Goal: Task Accomplishment & Management: Complete application form

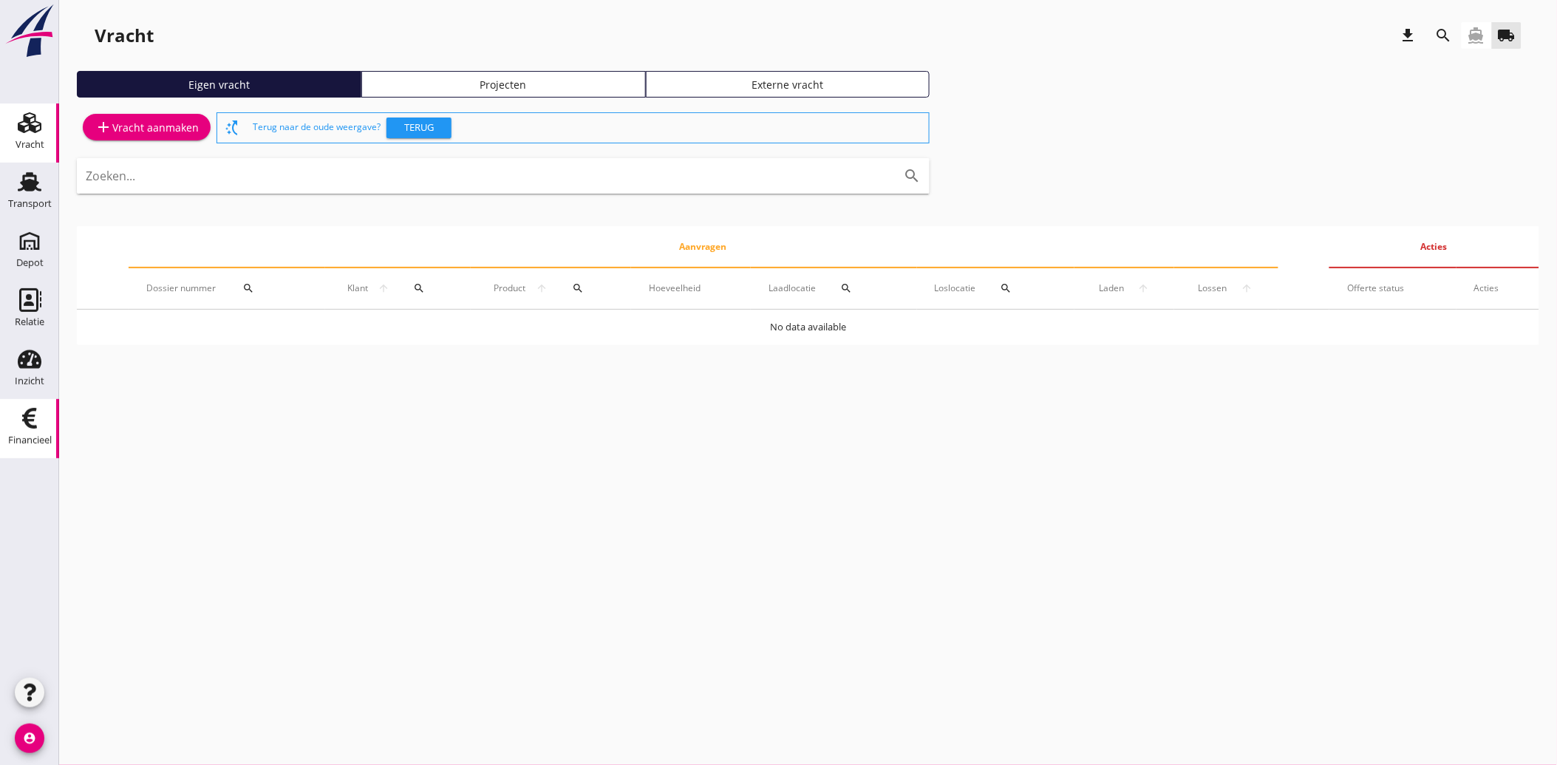
click at [1, 417] on link "Financieel Financieel" at bounding box center [29, 428] width 59 height 59
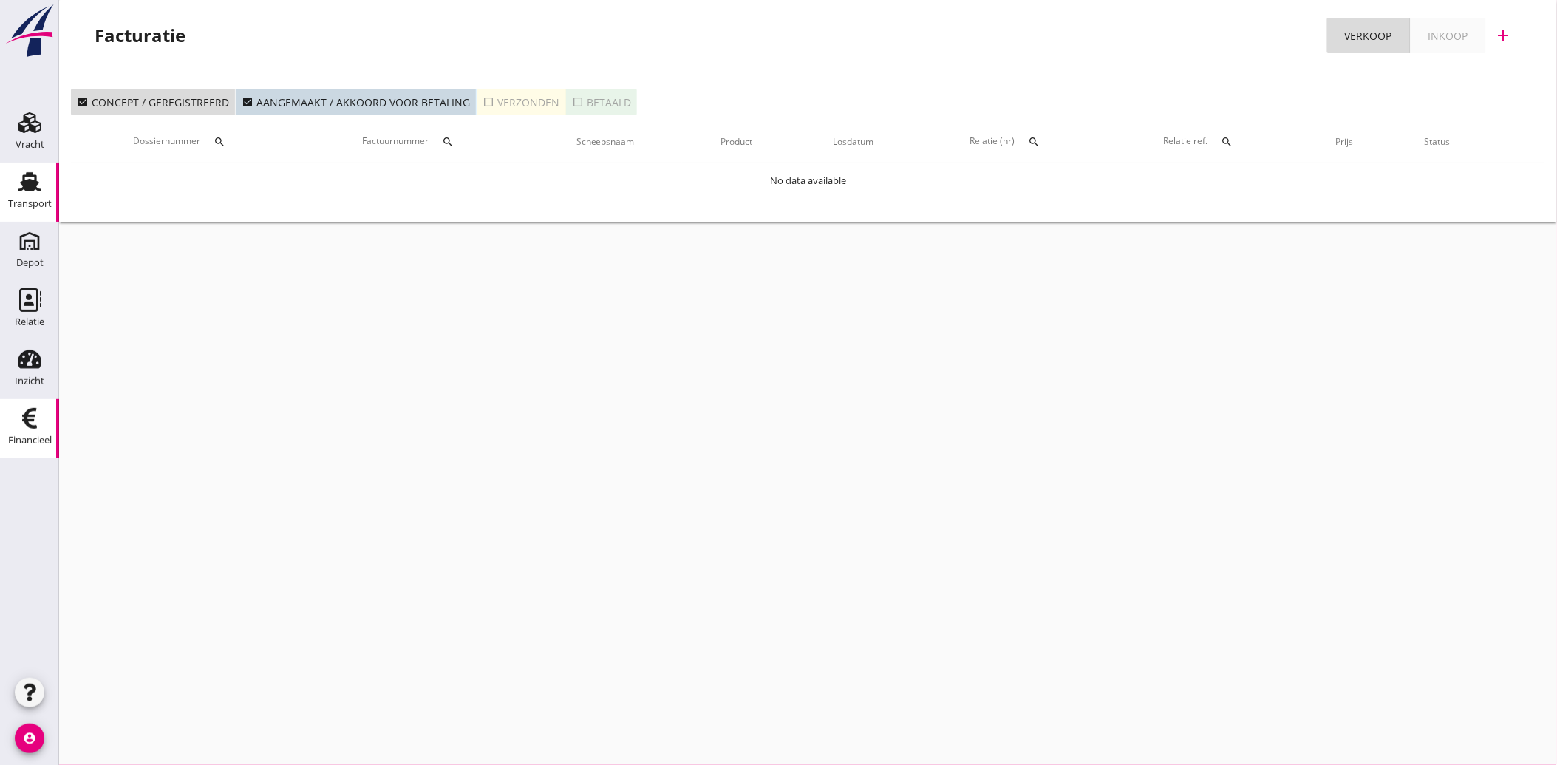
click at [20, 196] on div "Transport" at bounding box center [30, 204] width 44 height 21
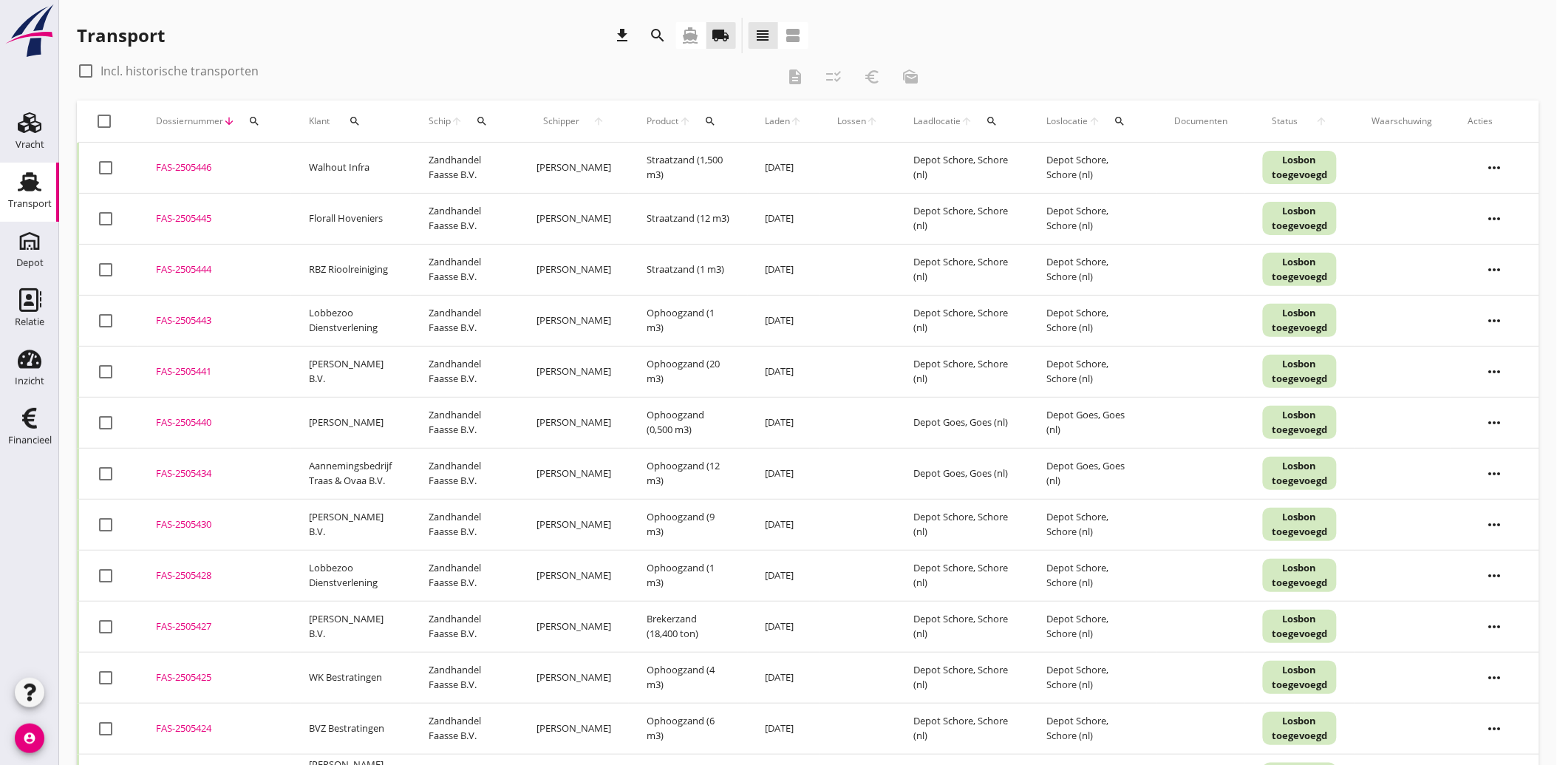
drag, startPoint x: 78, startPoint y: 35, endPoint x: 178, endPoint y: 39, distance: 99.8
click at [178, 39] on div "Transport download search directions_boat local_shipping view_headline view_age…" at bounding box center [443, 35] width 732 height 35
drag, startPoint x: 687, startPoint y: 35, endPoint x: 531, endPoint y: 148, distance: 192.8
click at [687, 35] on icon "directions_boat" at bounding box center [691, 36] width 18 height 18
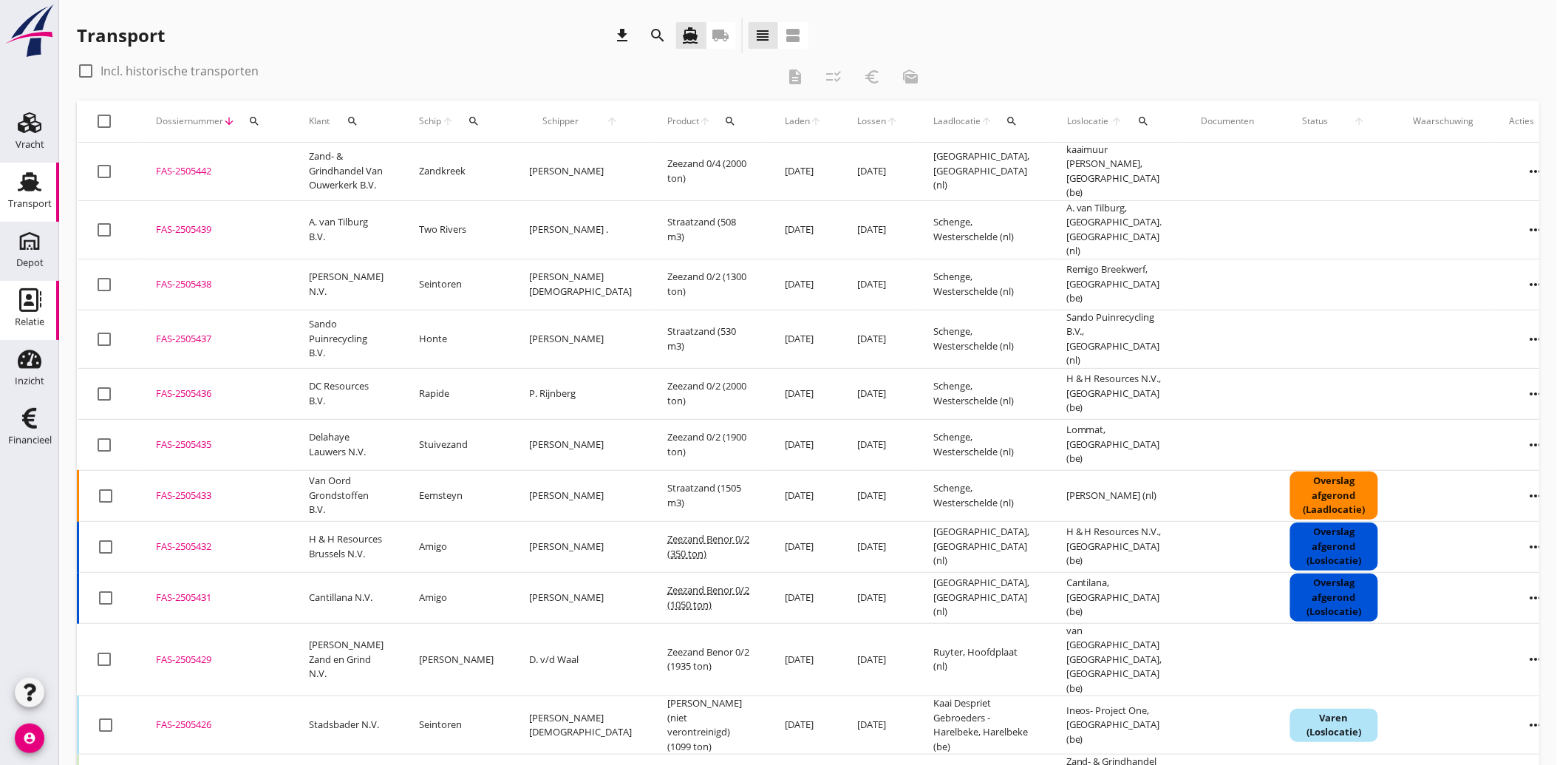
click at [30, 310] on link "Relatie Relatie" at bounding box center [29, 310] width 59 height 59
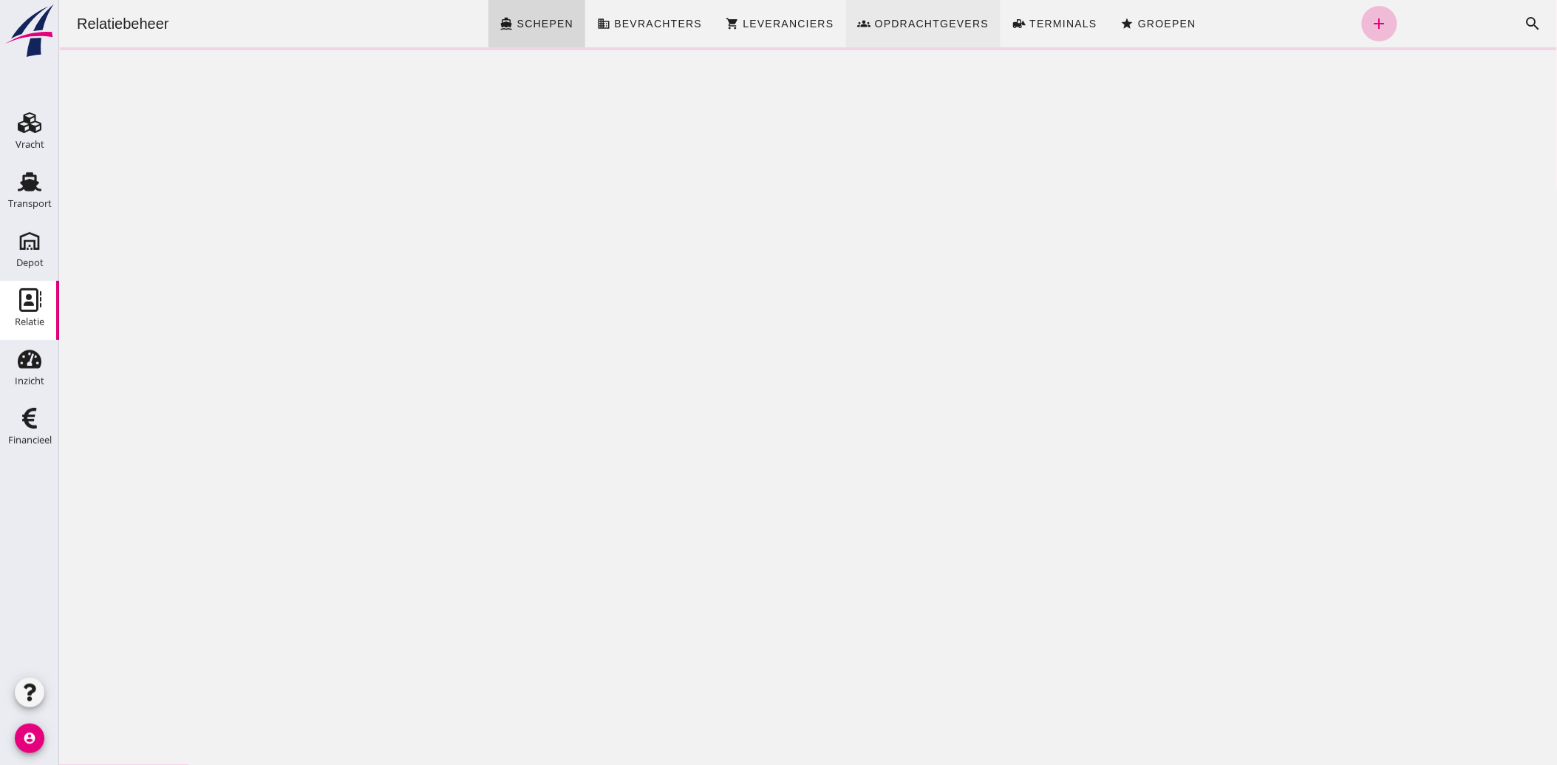
click at [905, 18] on span "Opdrachtgevers" at bounding box center [930, 24] width 115 height 12
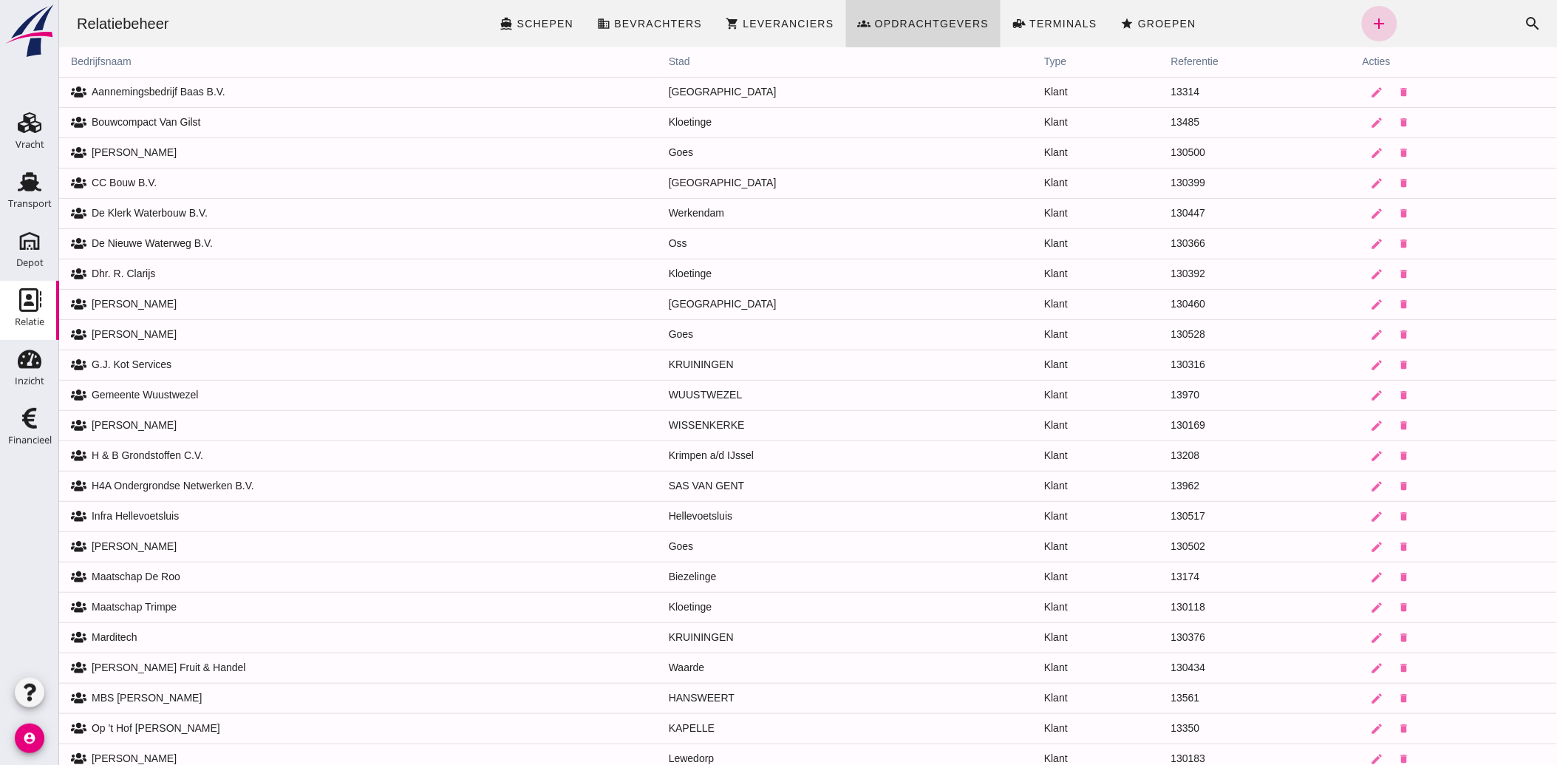
click at [1370, 24] on icon "add" at bounding box center [1379, 24] width 18 height 18
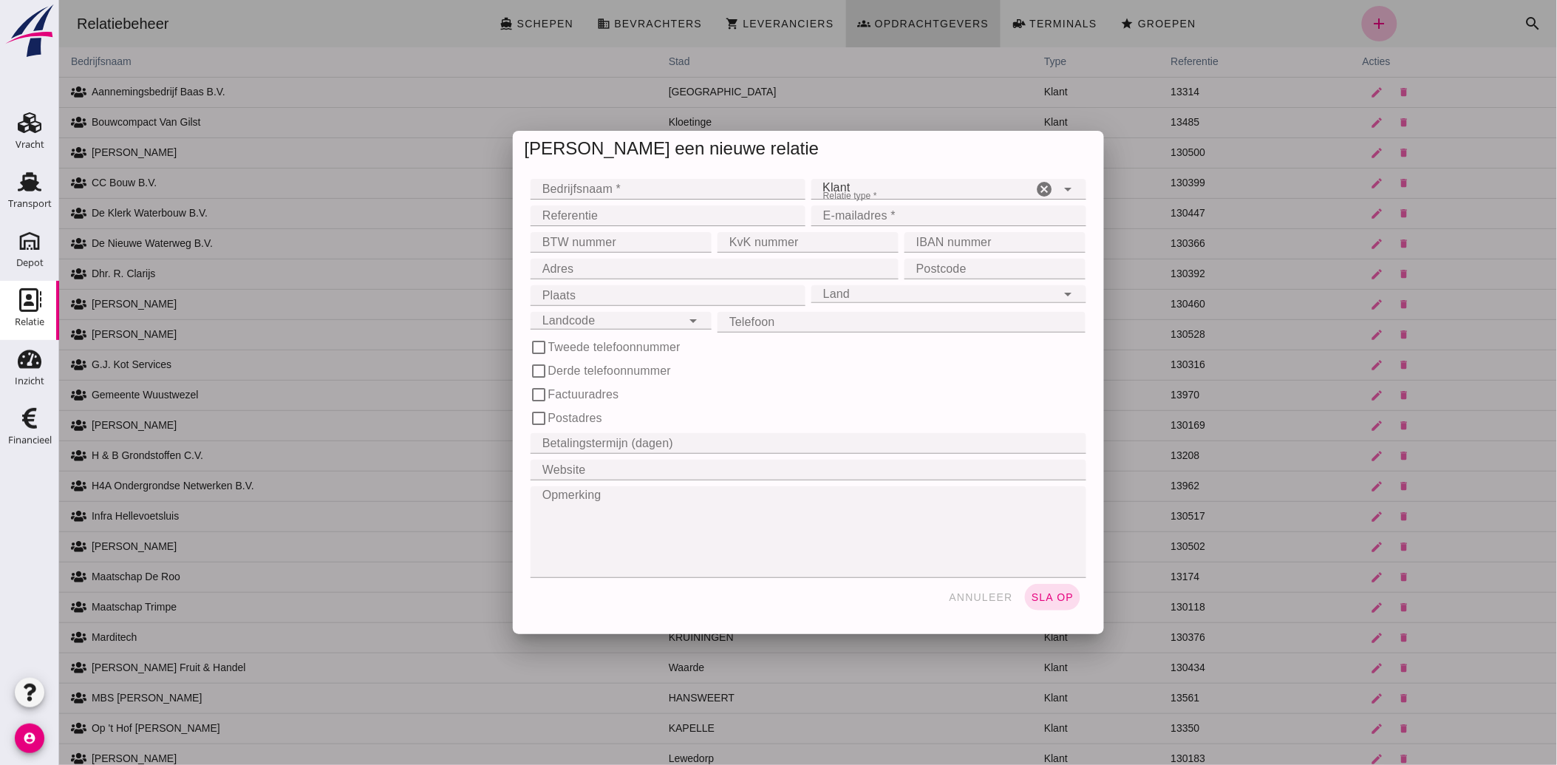
click at [587, 211] on input "Referentie" at bounding box center [663, 215] width 266 height 21
type input "130548"
click at [602, 194] on input "Bedrijfsnaam *" at bounding box center [663, 189] width 266 height 21
type input "Service in Separation B.V."
type input "[EMAIL_ADDRESS][DOMAIN_NAME]"
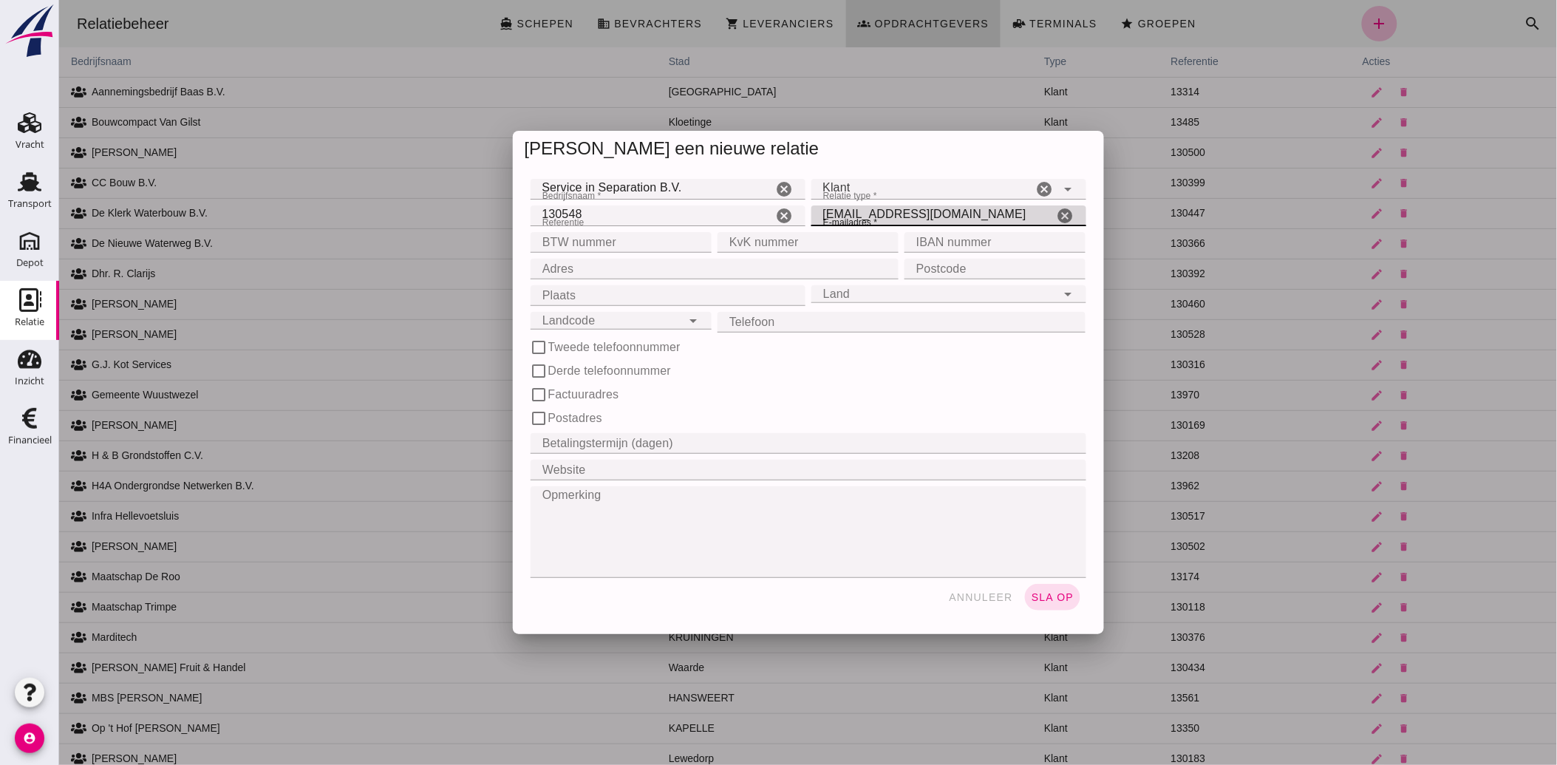
type input "[STREET_ADDRESS]"
type input "4421 SJ"
type input "[GEOGRAPHIC_DATA]"
click at [630, 293] on input "Plaats" at bounding box center [663, 295] width 266 height 21
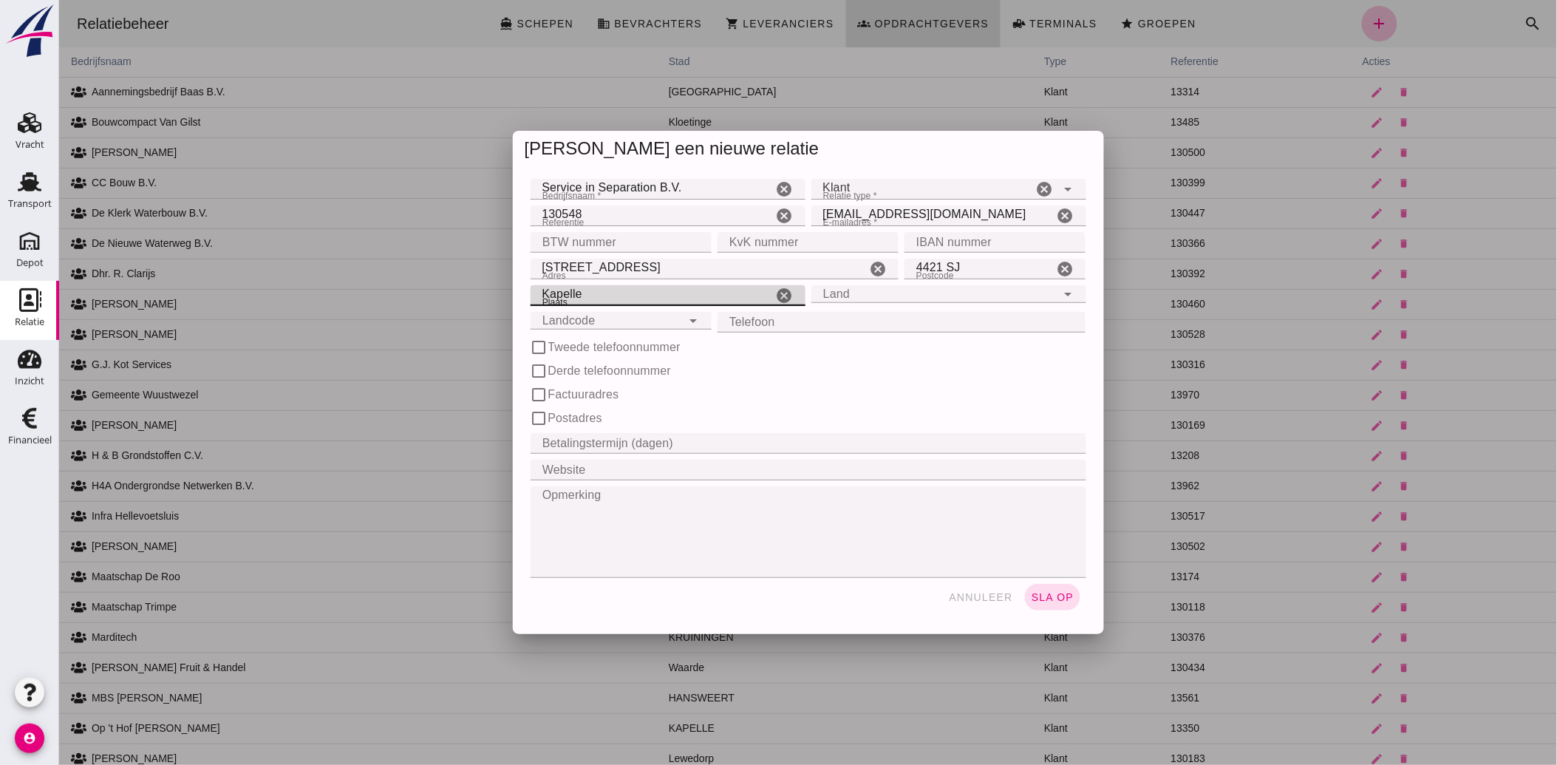
type input "Kapelle"
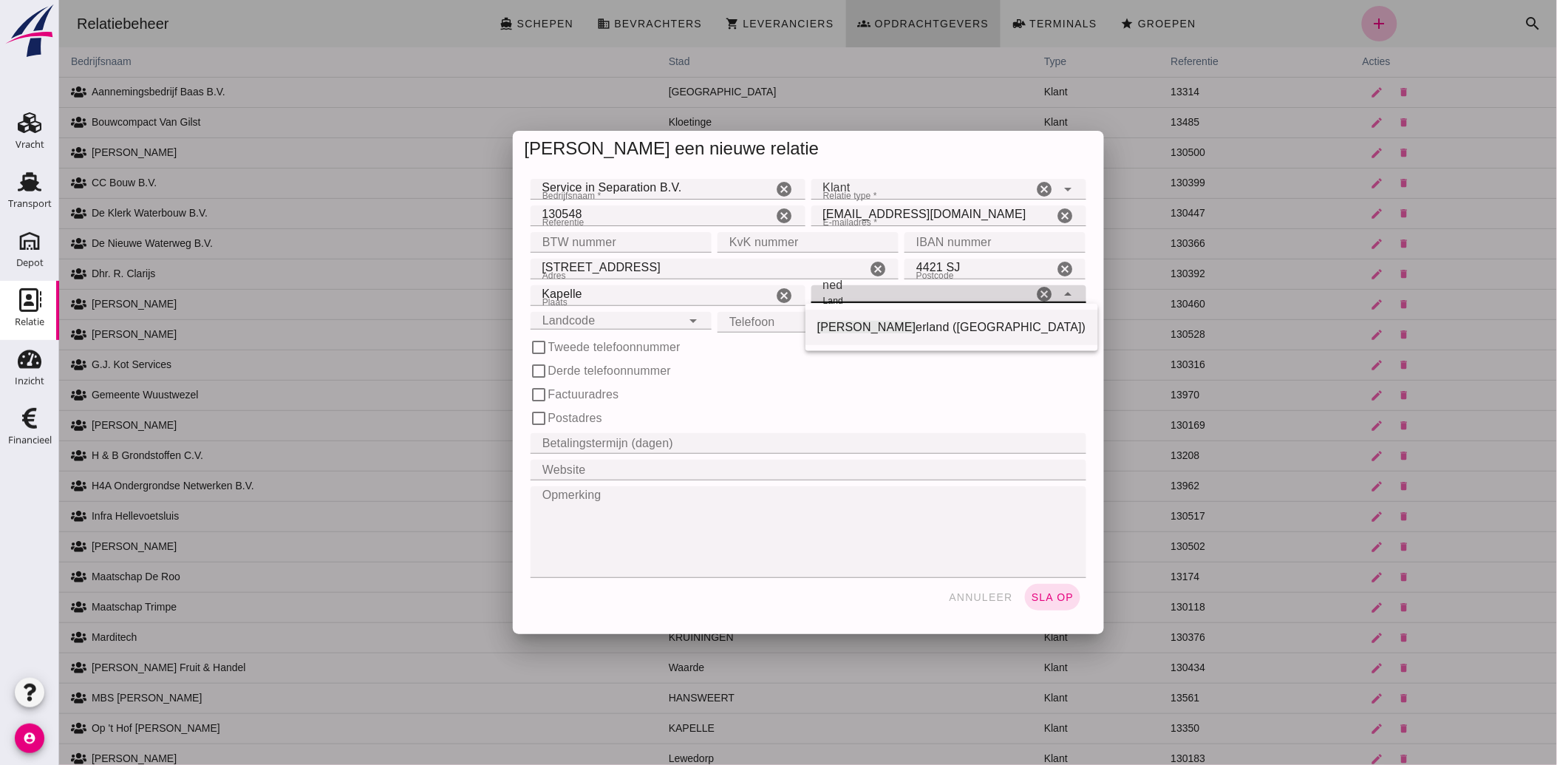
click at [814, 329] on div "[PERSON_NAME] ([GEOGRAPHIC_DATA])" at bounding box center [951, 327] width 293 height 35
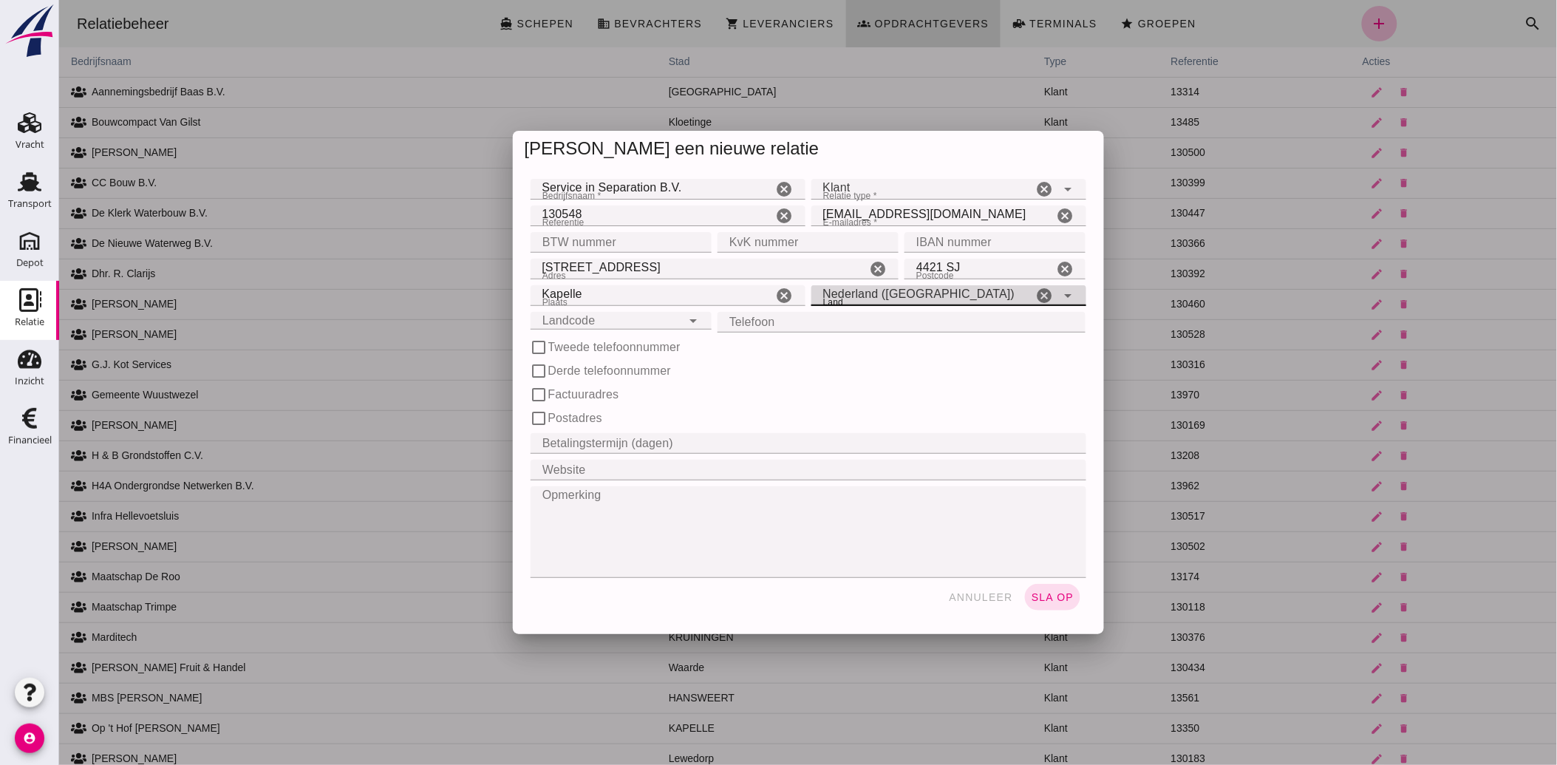
type input "Nederland ([GEOGRAPHIC_DATA])"
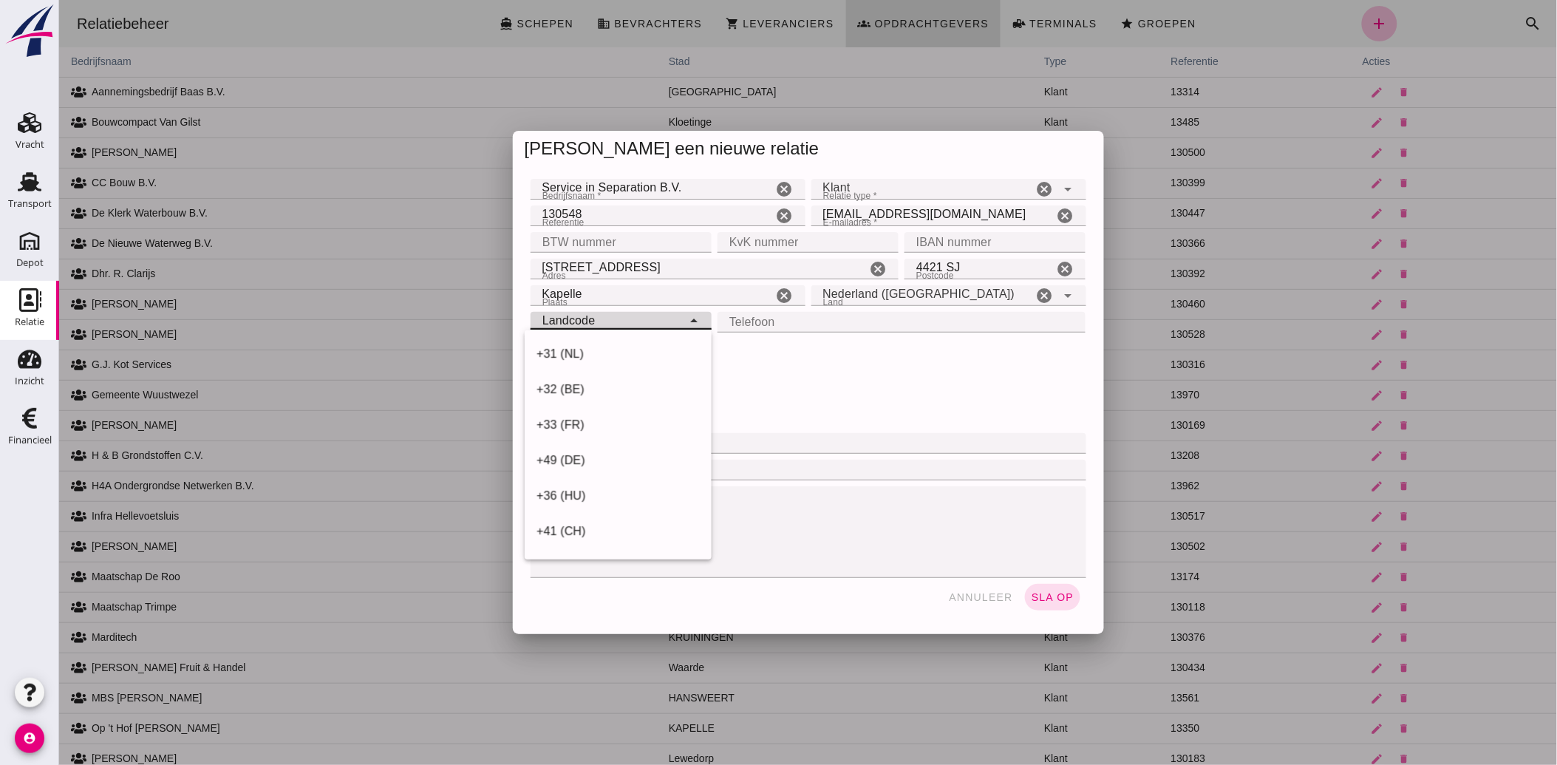
click at [624, 321] on input "Landcode" at bounding box center [605, 312] width 151 height 18
click at [598, 357] on div "+31 (NL)" at bounding box center [617, 354] width 163 height 18
type input "+31 (NL)"
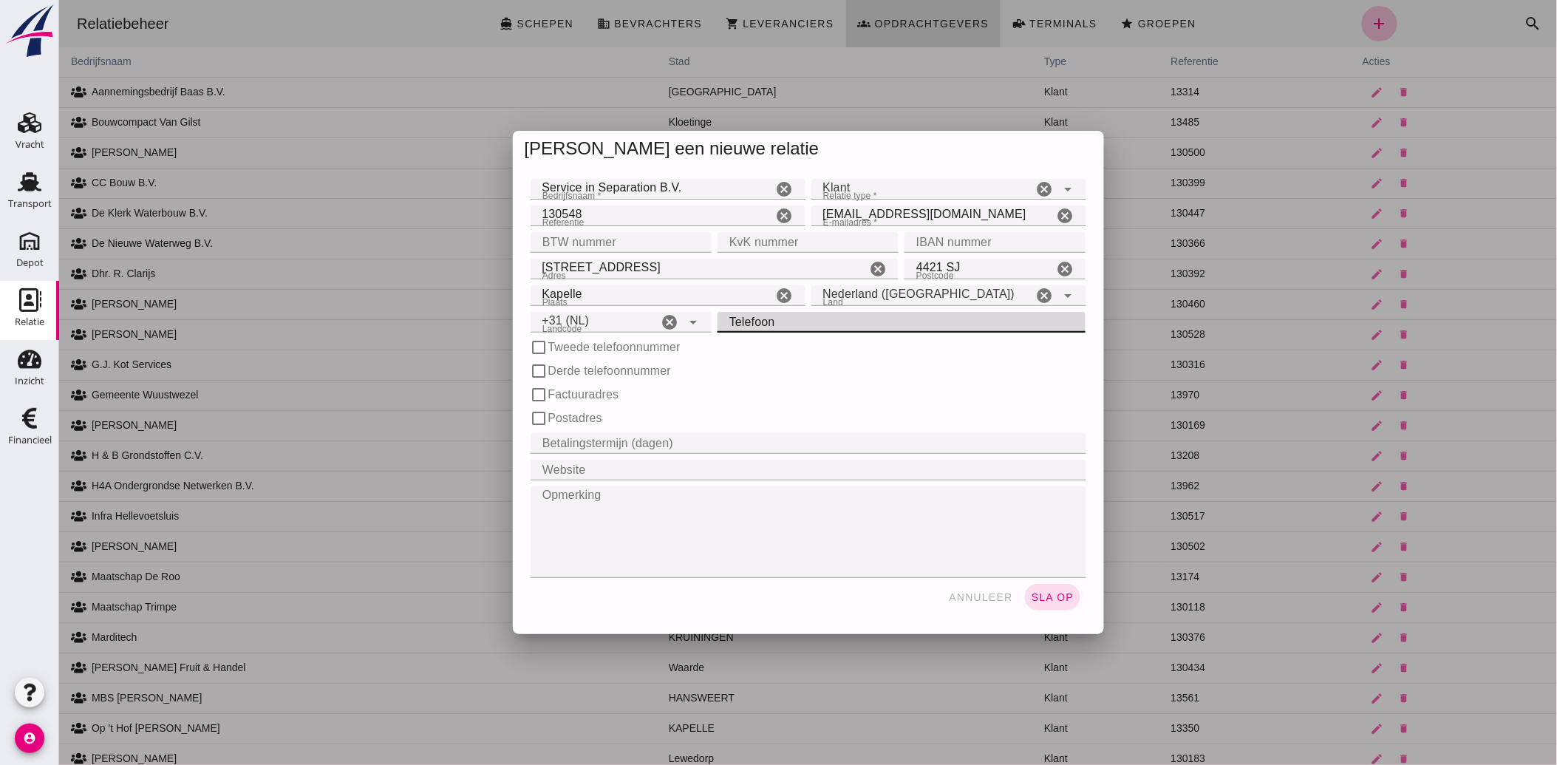
click at [770, 322] on input "Telefoon" at bounding box center [897, 322] width 360 height 21
type input "0113-572523"
click at [609, 238] on input "BTW nummer" at bounding box center [616, 242] width 172 height 21
type input "NL815973068B01"
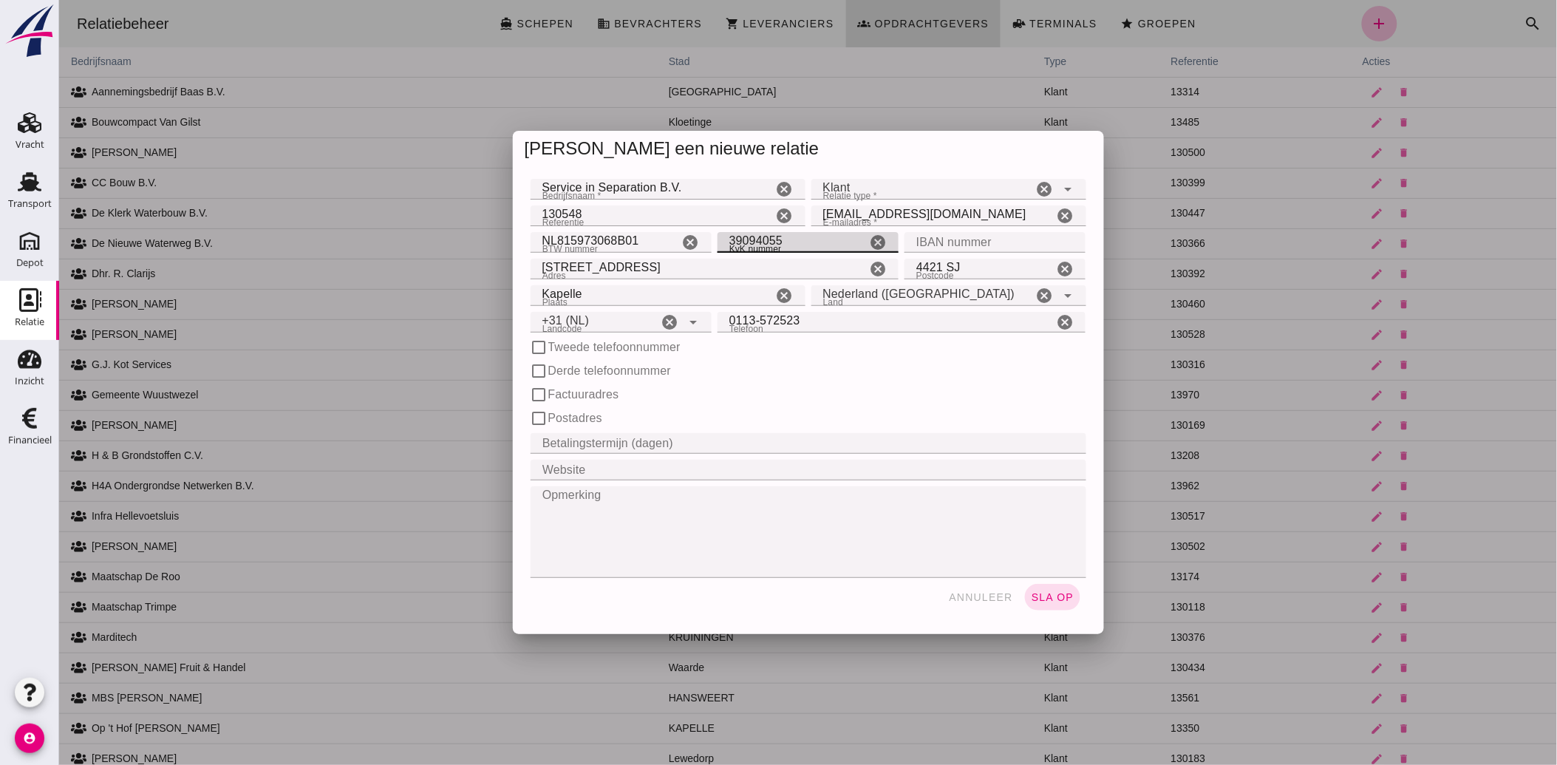
type input "39094055"
click at [1051, 601] on span "sla op" at bounding box center [1052, 597] width 44 height 12
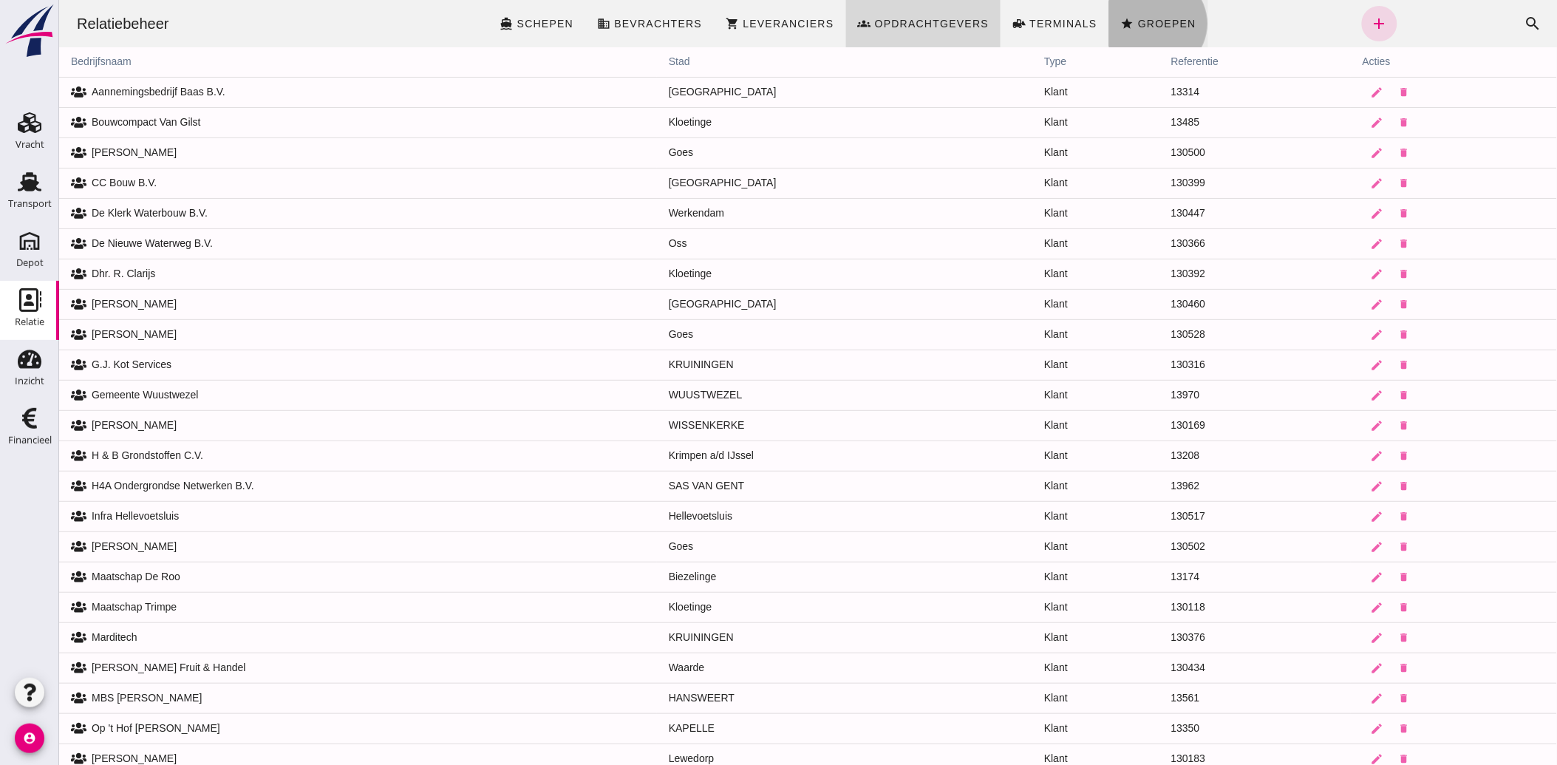
click at [1136, 19] on span "Groepen" at bounding box center [1165, 24] width 59 height 12
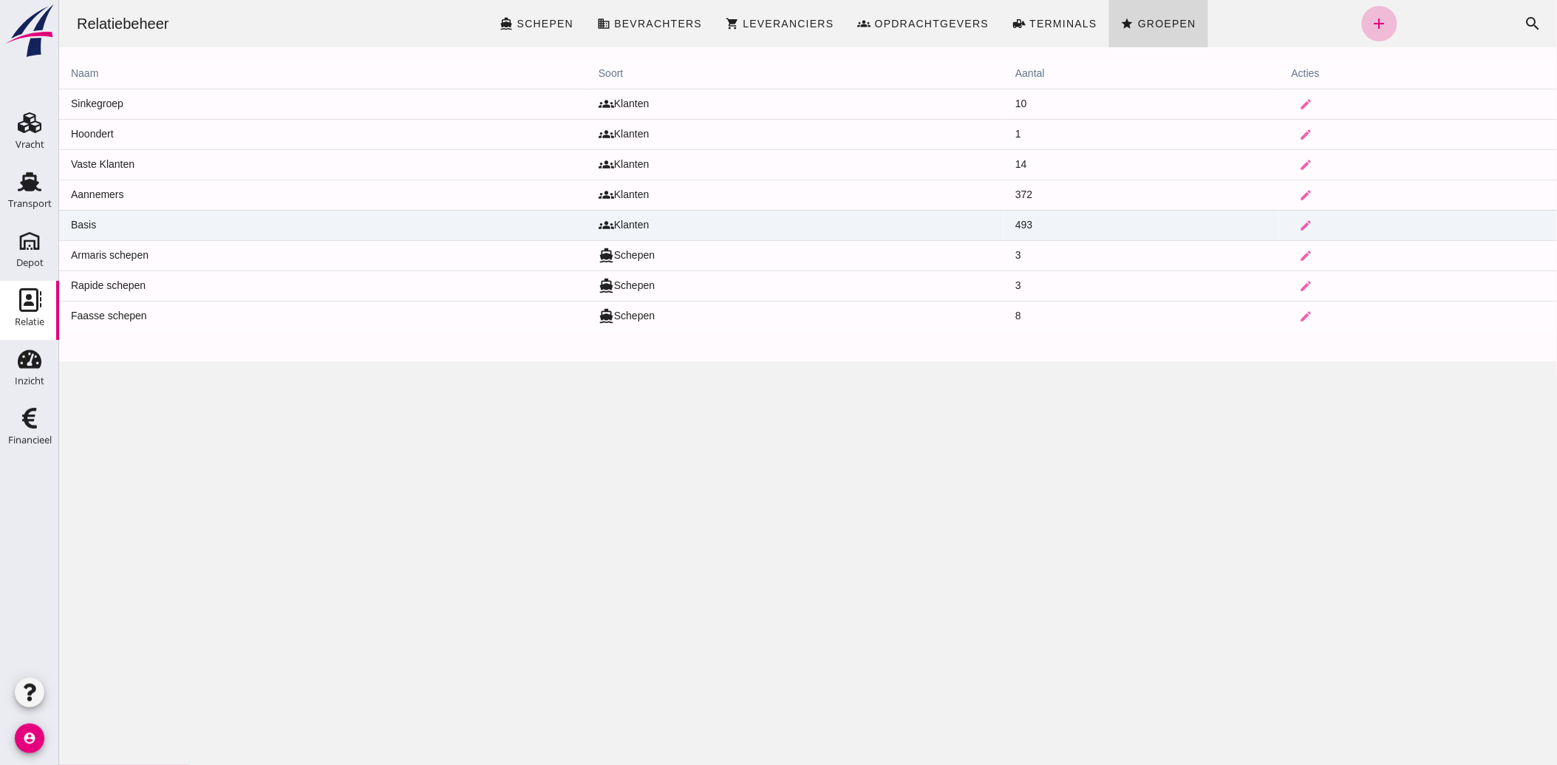
click at [613, 219] on td "groups Klanten" at bounding box center [794, 225] width 417 height 30
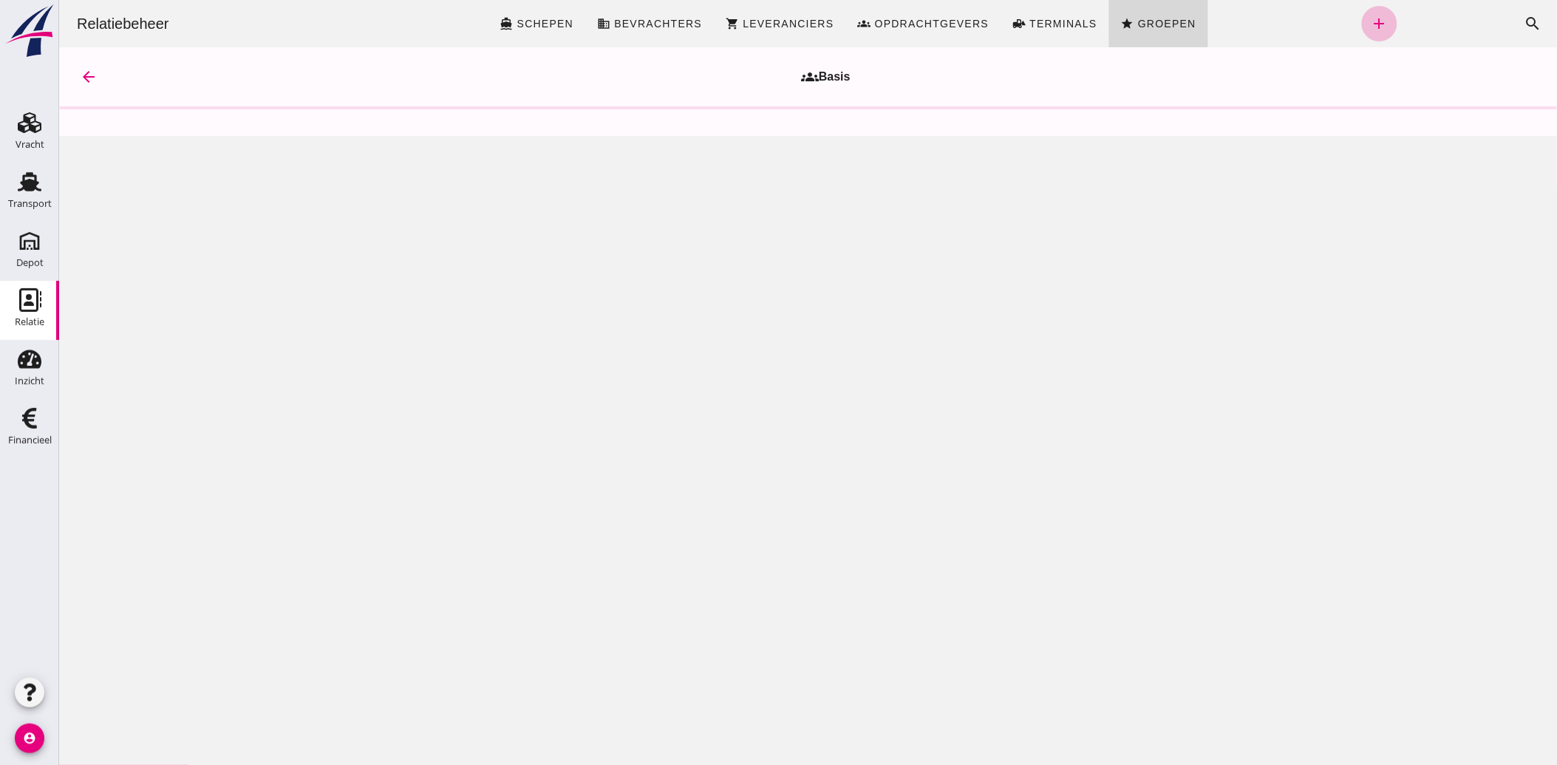
click at [83, 69] on icon "arrow_back" at bounding box center [88, 77] width 18 height 18
click at [1136, 20] on span "Groepen" at bounding box center [1165, 24] width 59 height 12
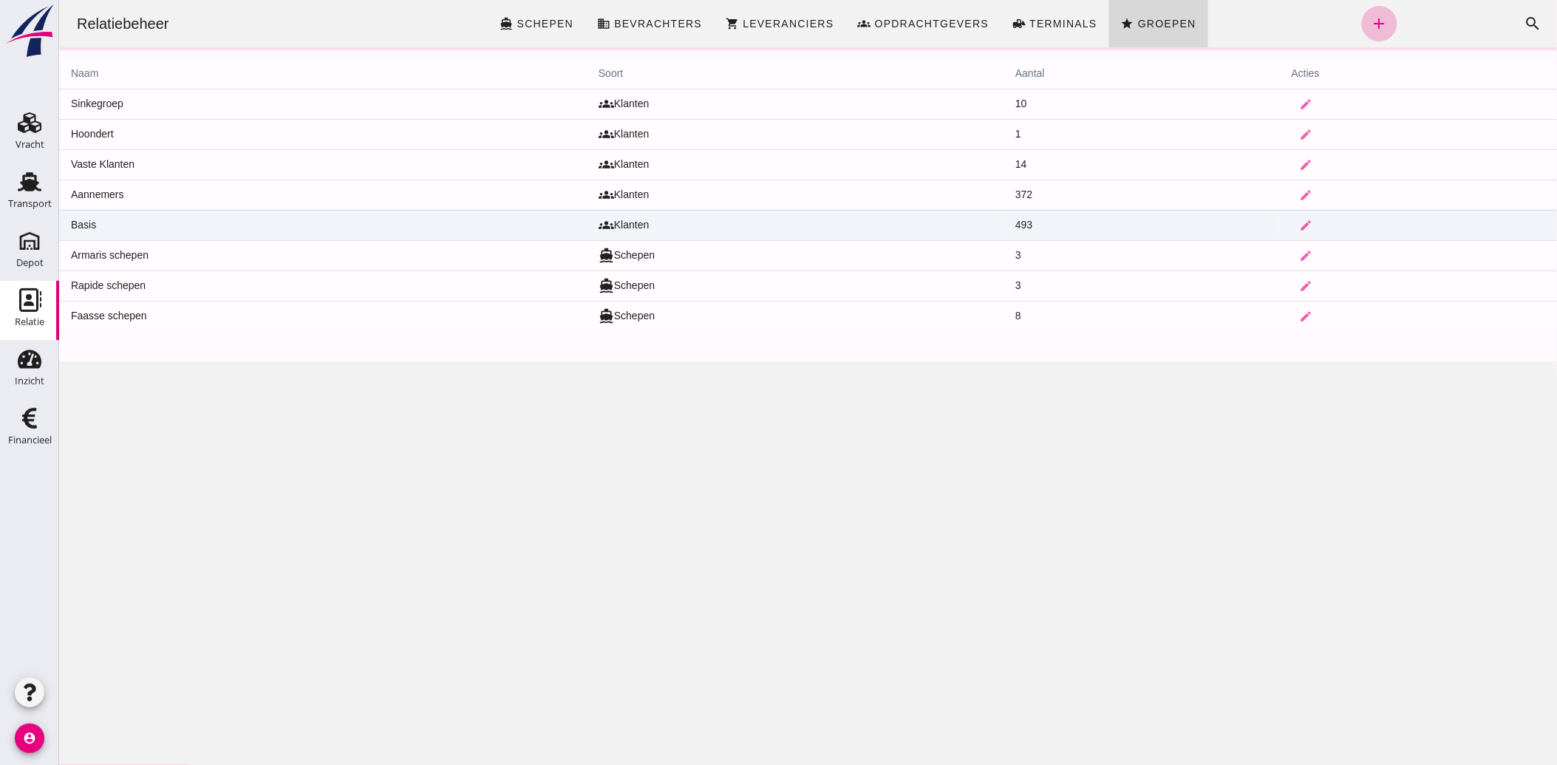
click at [84, 224] on td "Basis" at bounding box center [322, 225] width 528 height 30
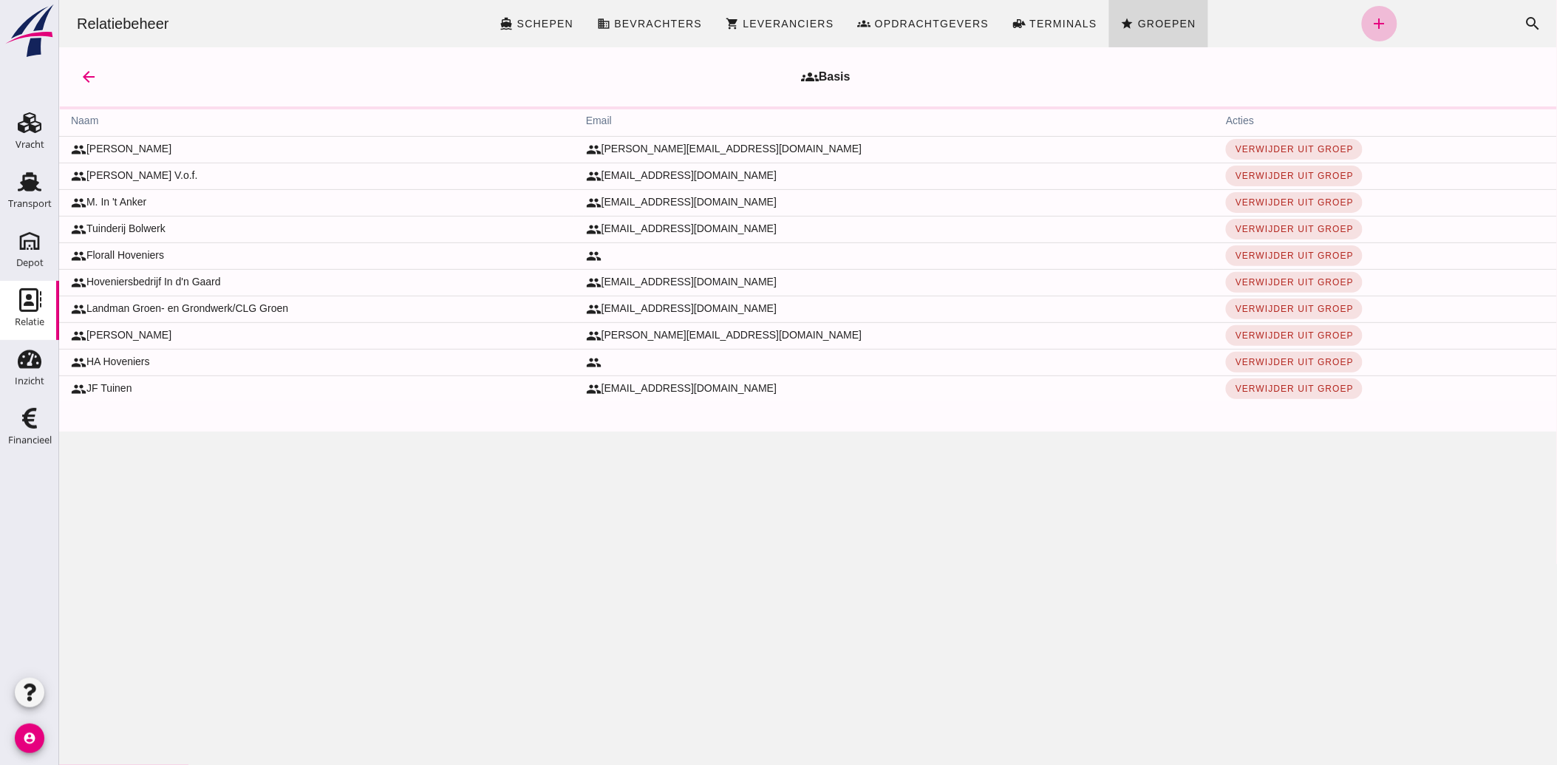
click at [1370, 22] on icon "add" at bounding box center [1379, 24] width 18 height 18
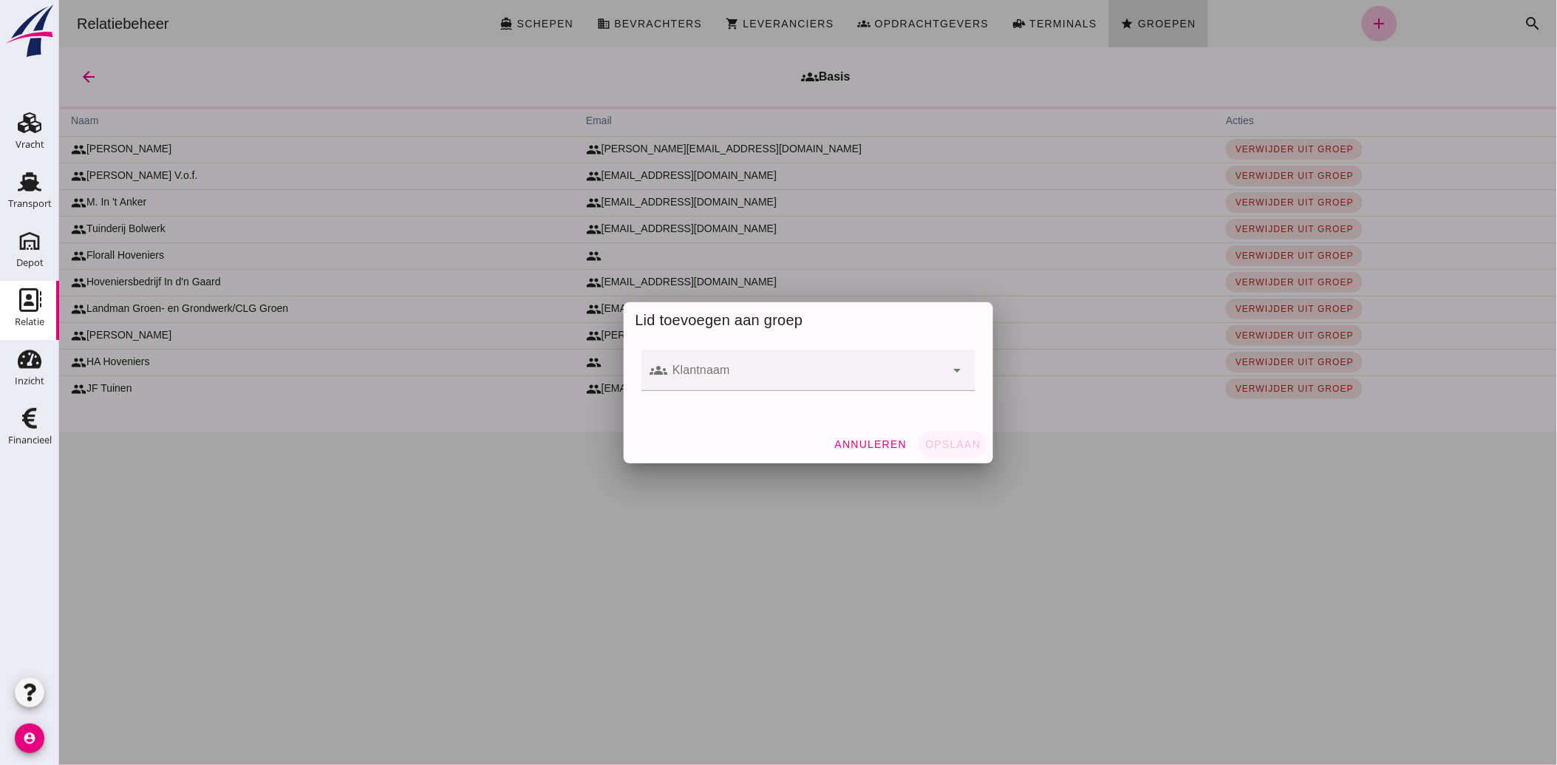
click at [722, 367] on div at bounding box center [806, 370] width 278 height 41
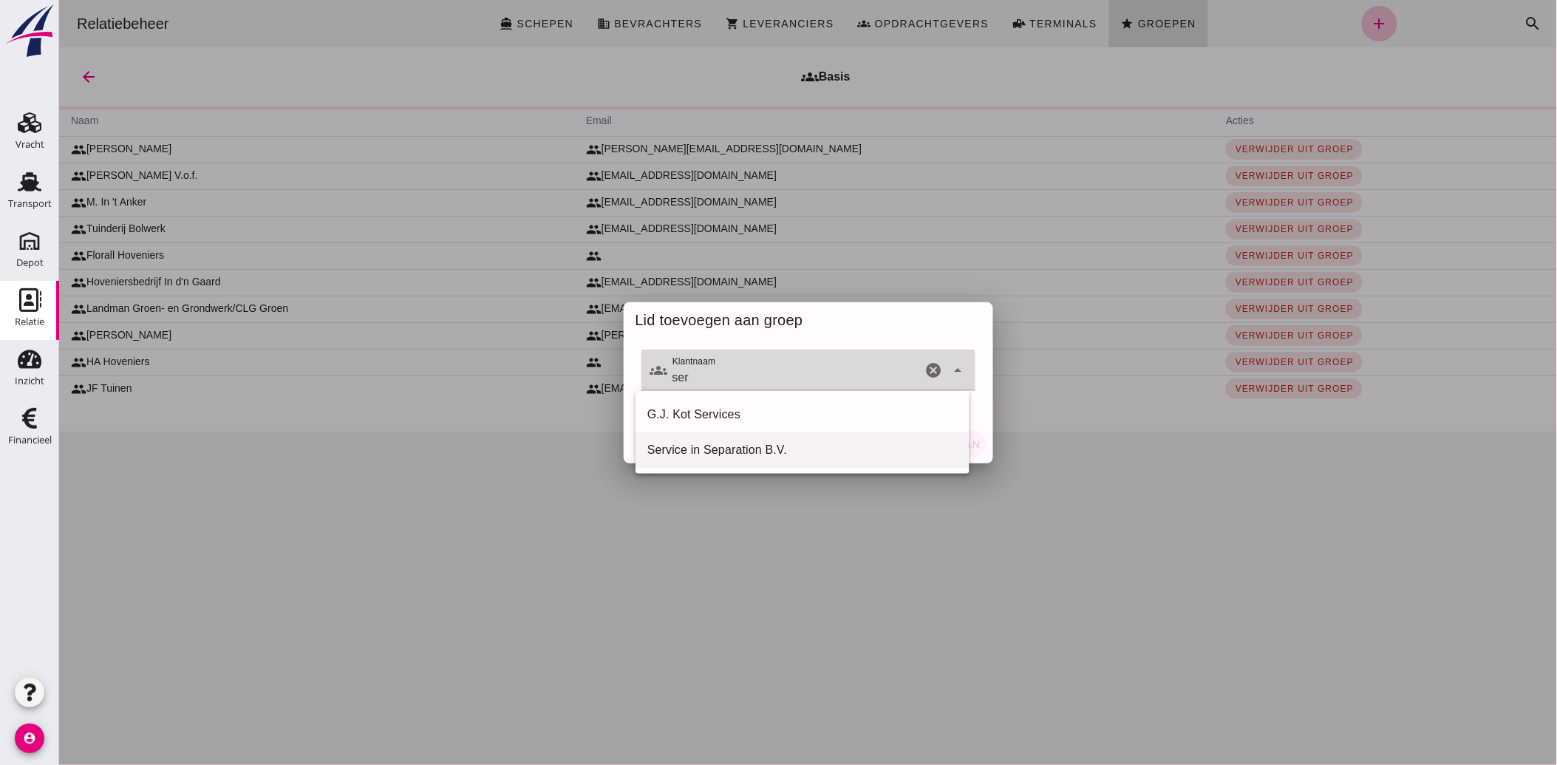
click at [662, 449] on div "Service in Separation B.V." at bounding box center [802, 450] width 310 height 18
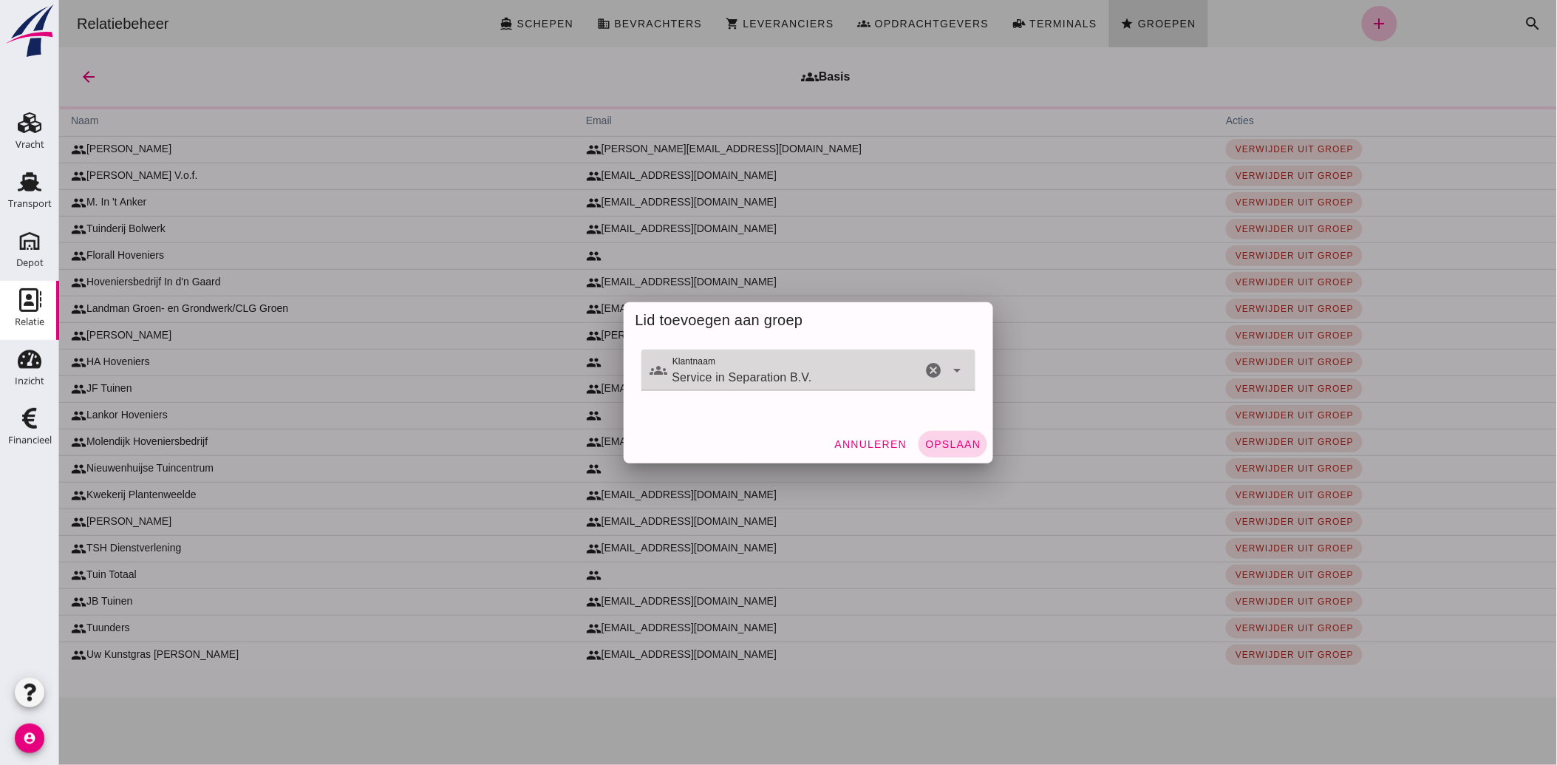
type input "Service in Separation B.V."
click at [941, 441] on span "Opslaan" at bounding box center [952, 444] width 56 height 12
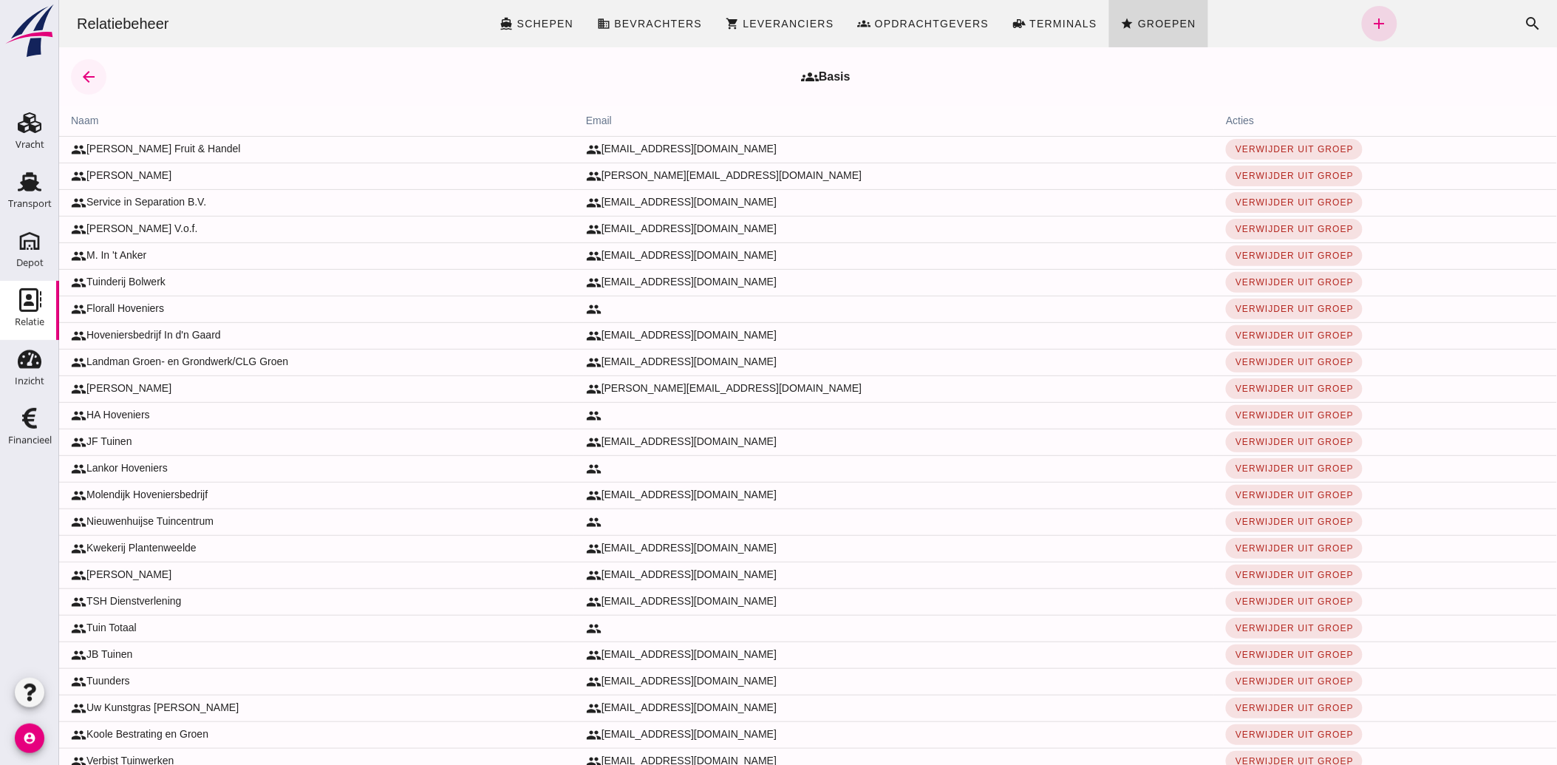
click at [82, 77] on icon "arrow_back" at bounding box center [88, 77] width 18 height 18
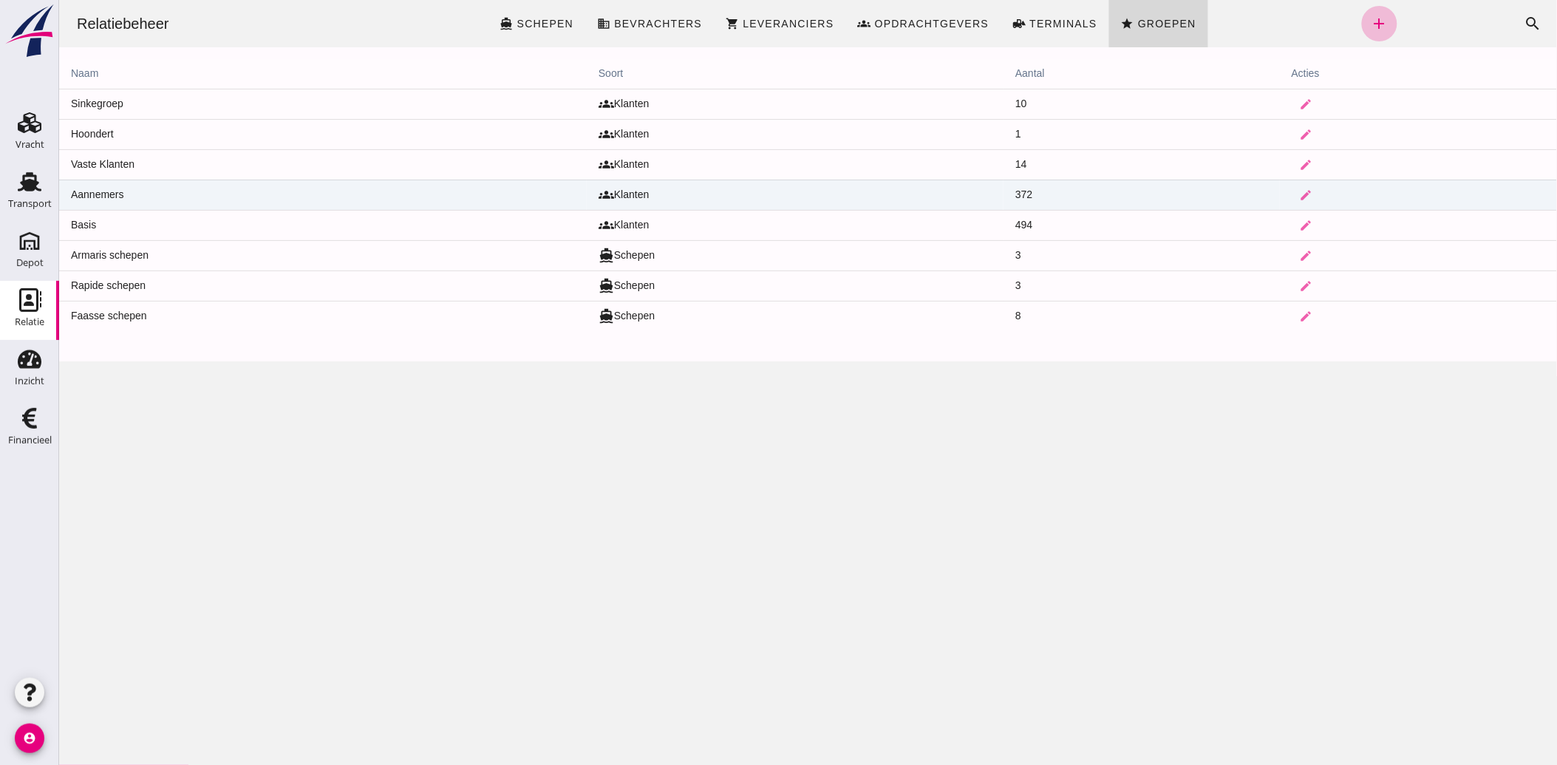
click at [100, 193] on td "Aannemers" at bounding box center [322, 195] width 528 height 30
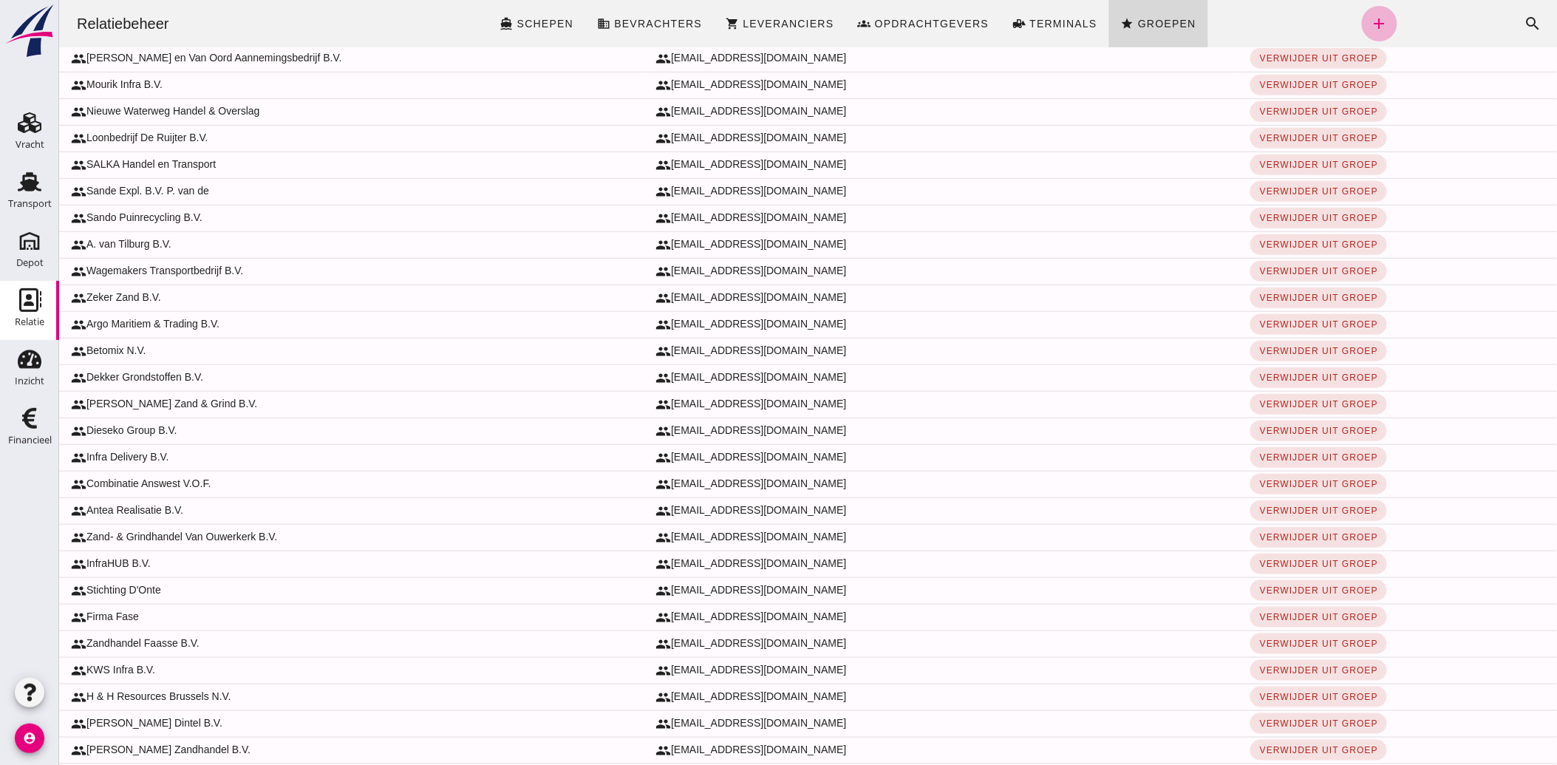
scroll to position [255, 0]
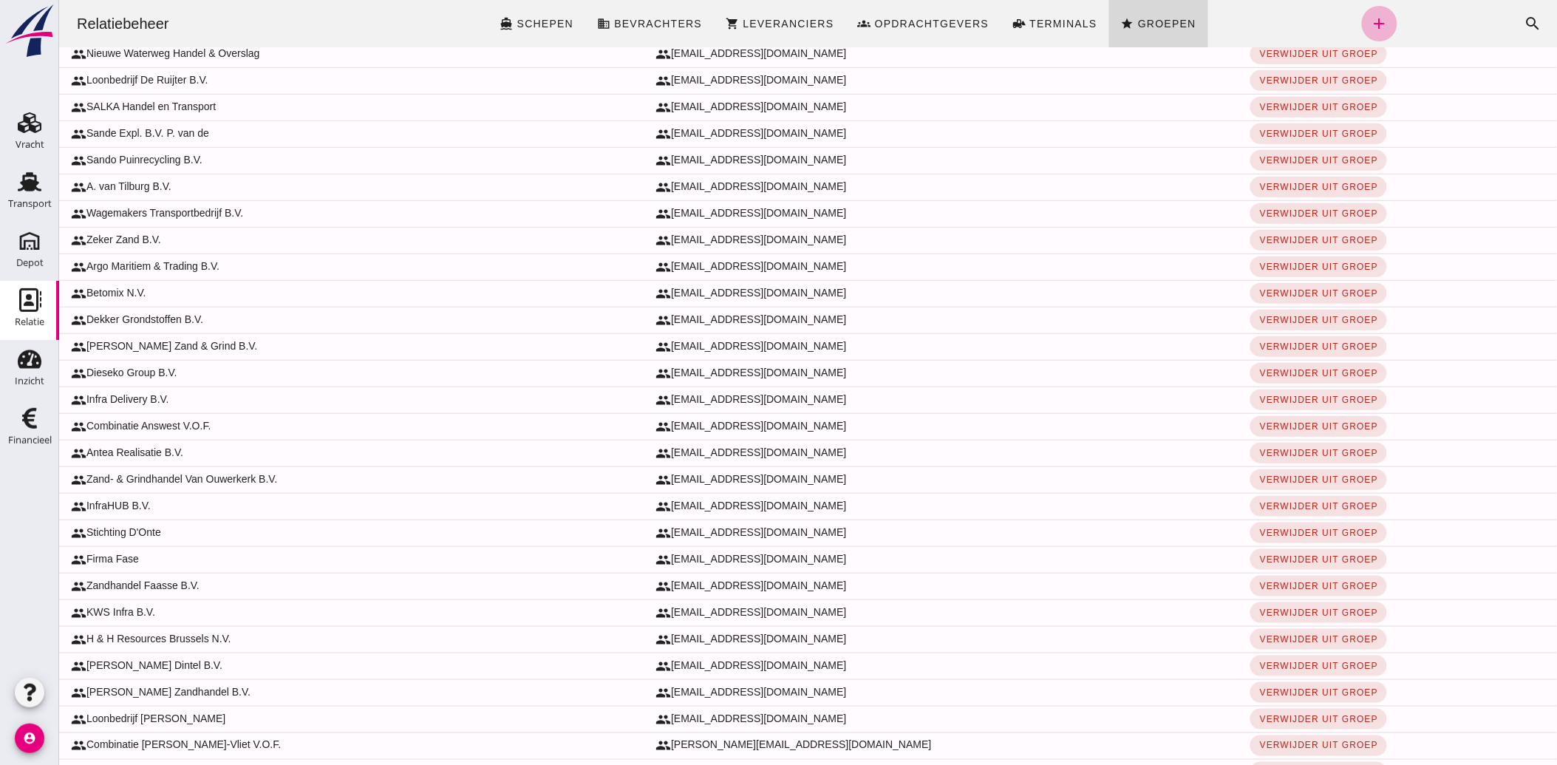
click at [1370, 19] on icon "add" at bounding box center [1379, 24] width 18 height 18
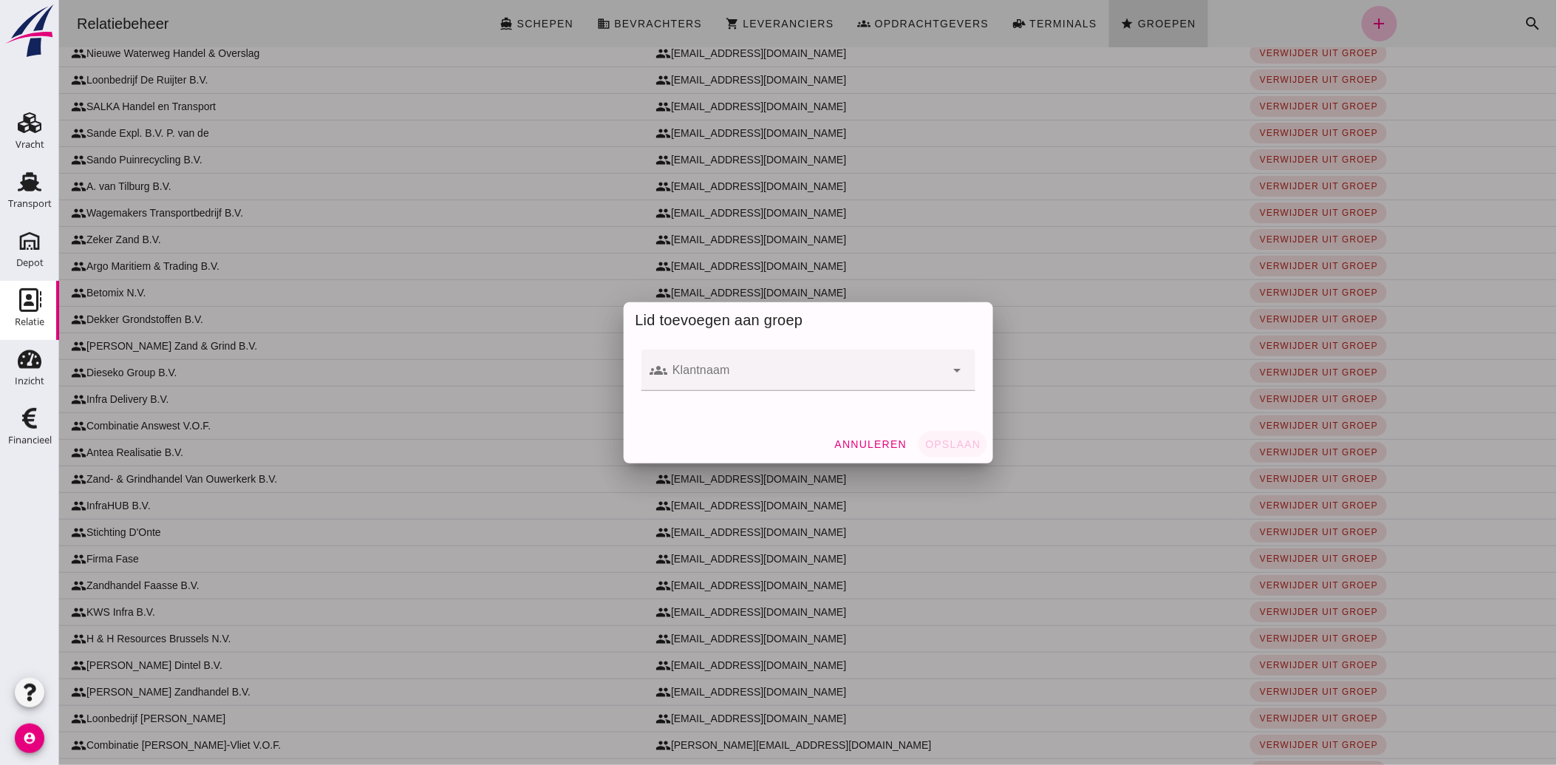
click at [689, 378] on input "Klantnaam" at bounding box center [806, 378] width 278 height 18
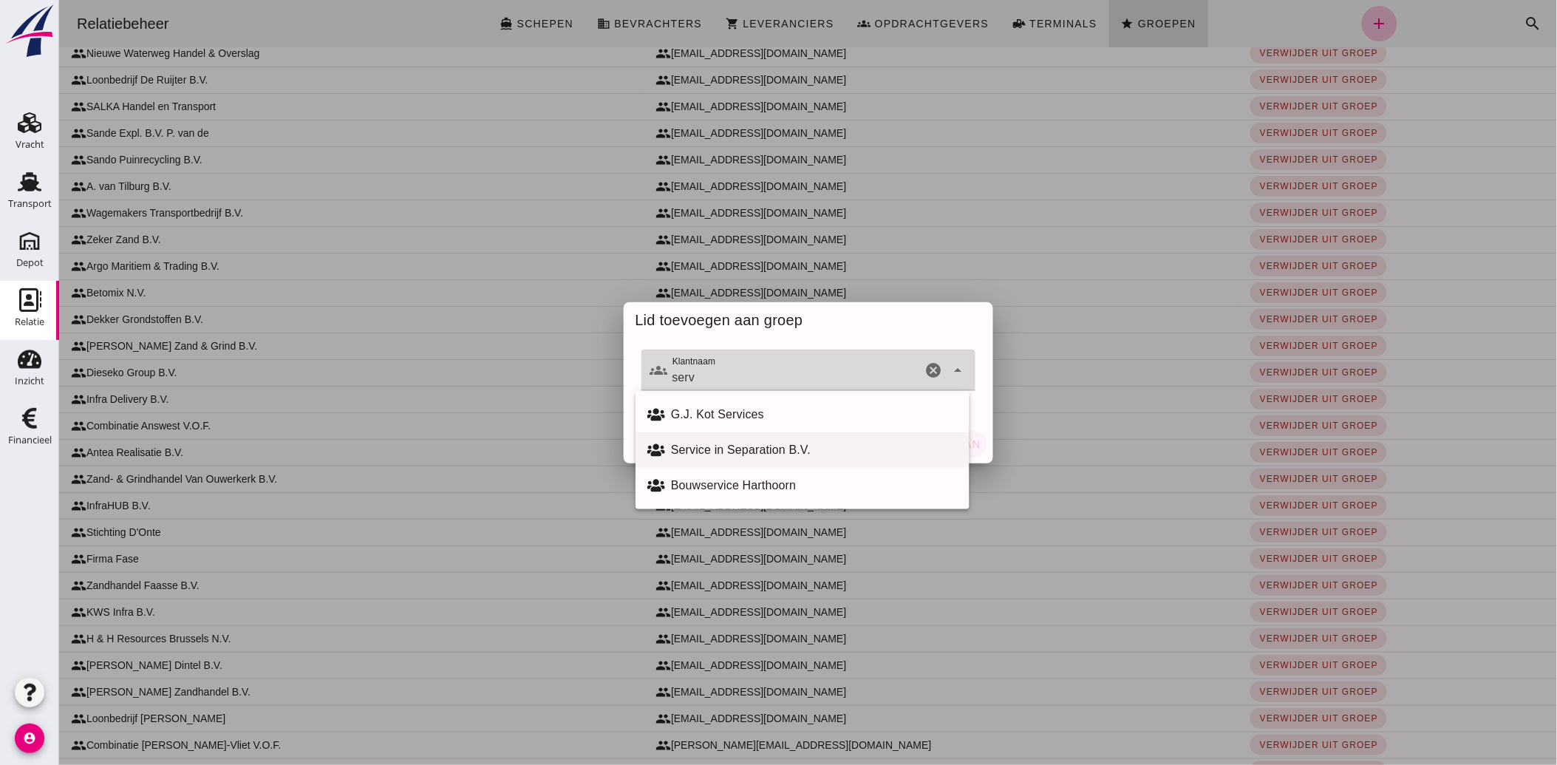
click at [721, 445] on div "Service in Separation B.V." at bounding box center [813, 450] width 287 height 18
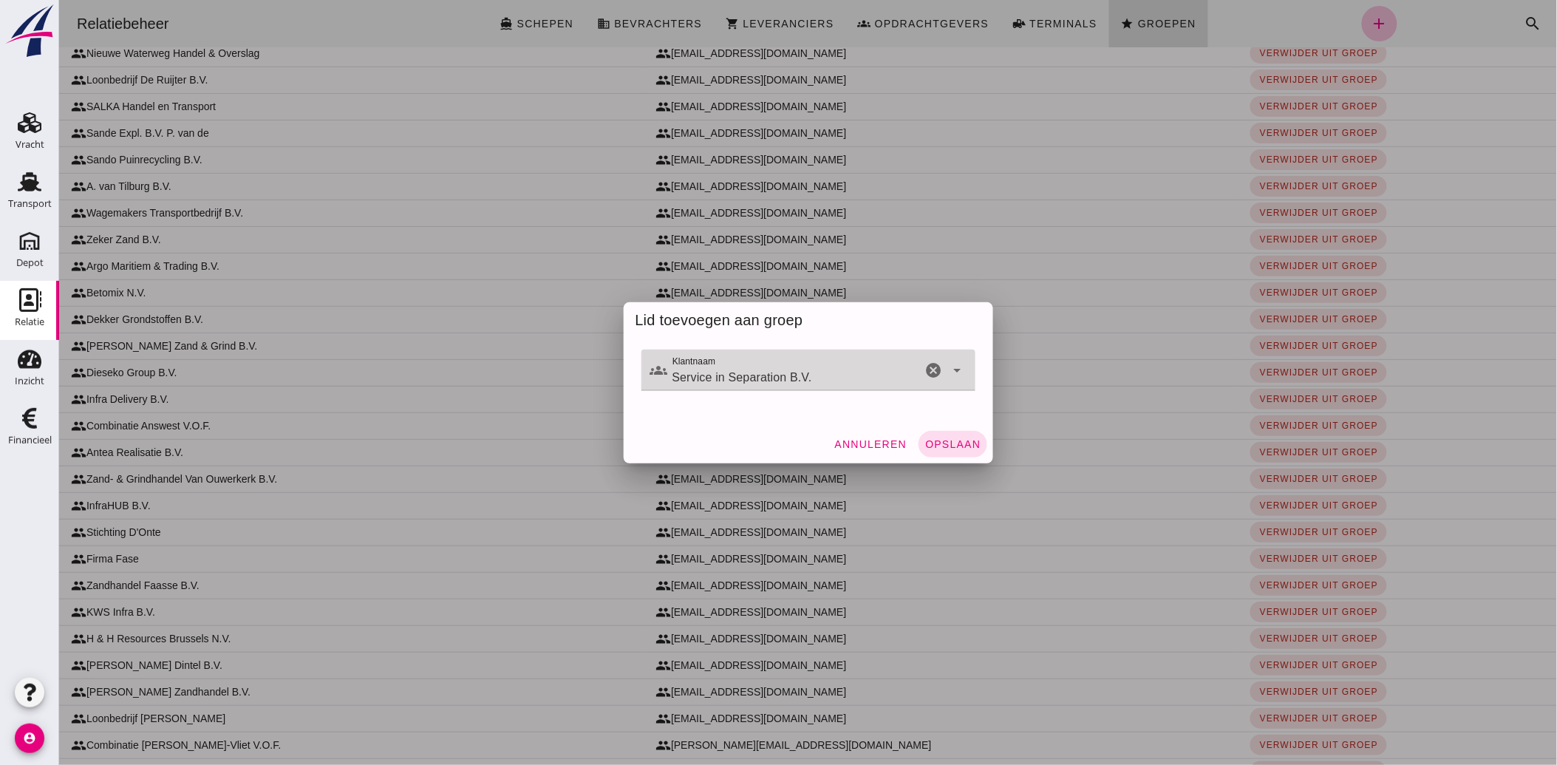
type input "Service in Separation B.V."
click at [947, 441] on span "Opslaan" at bounding box center [952, 444] width 56 height 12
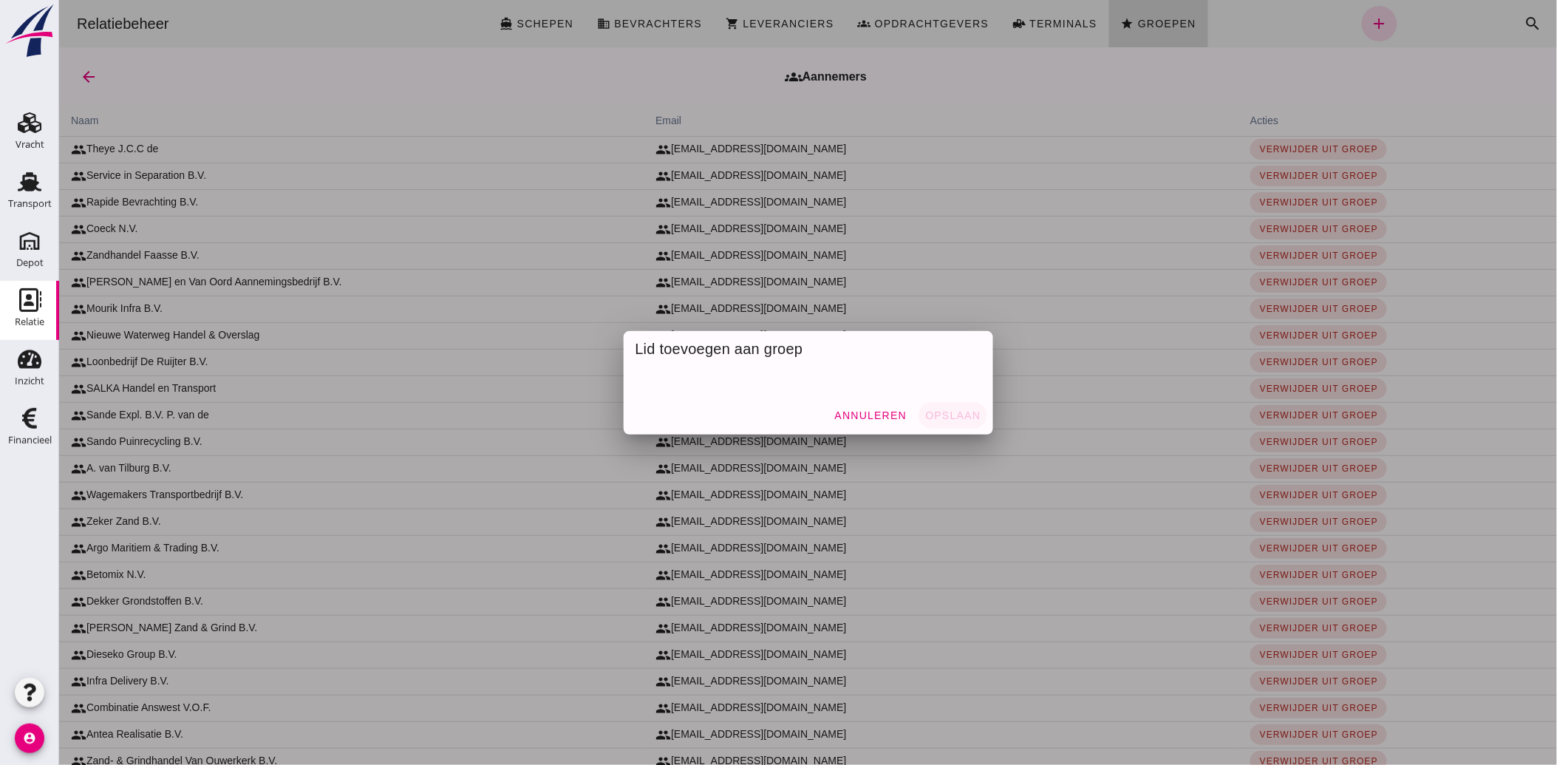
scroll to position [255, 0]
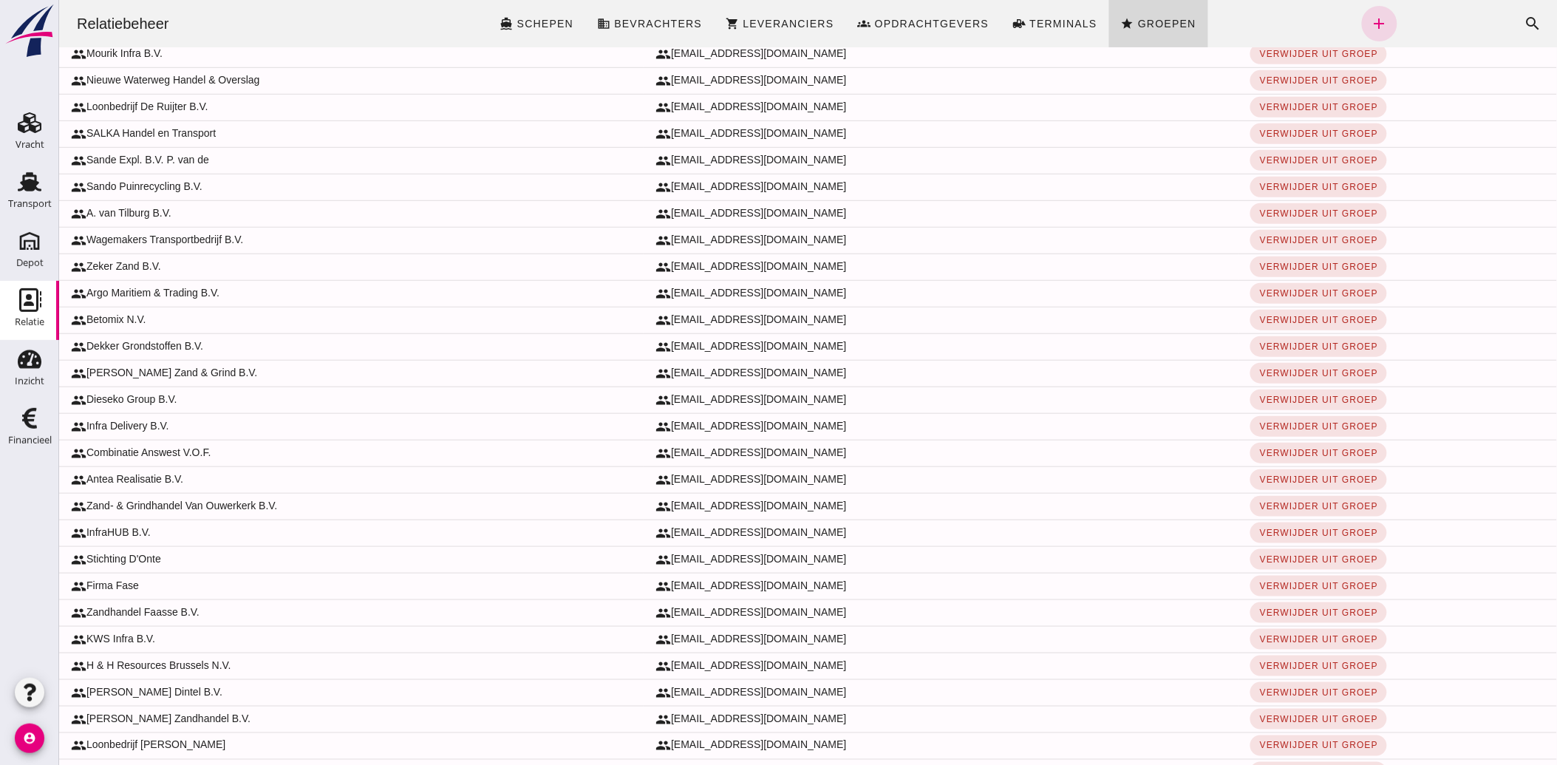
drag, startPoint x: 30, startPoint y: 421, endPoint x: 115, endPoint y: 410, distance: 85.0
click at [30, 421] on use at bounding box center [29, 418] width 15 height 21
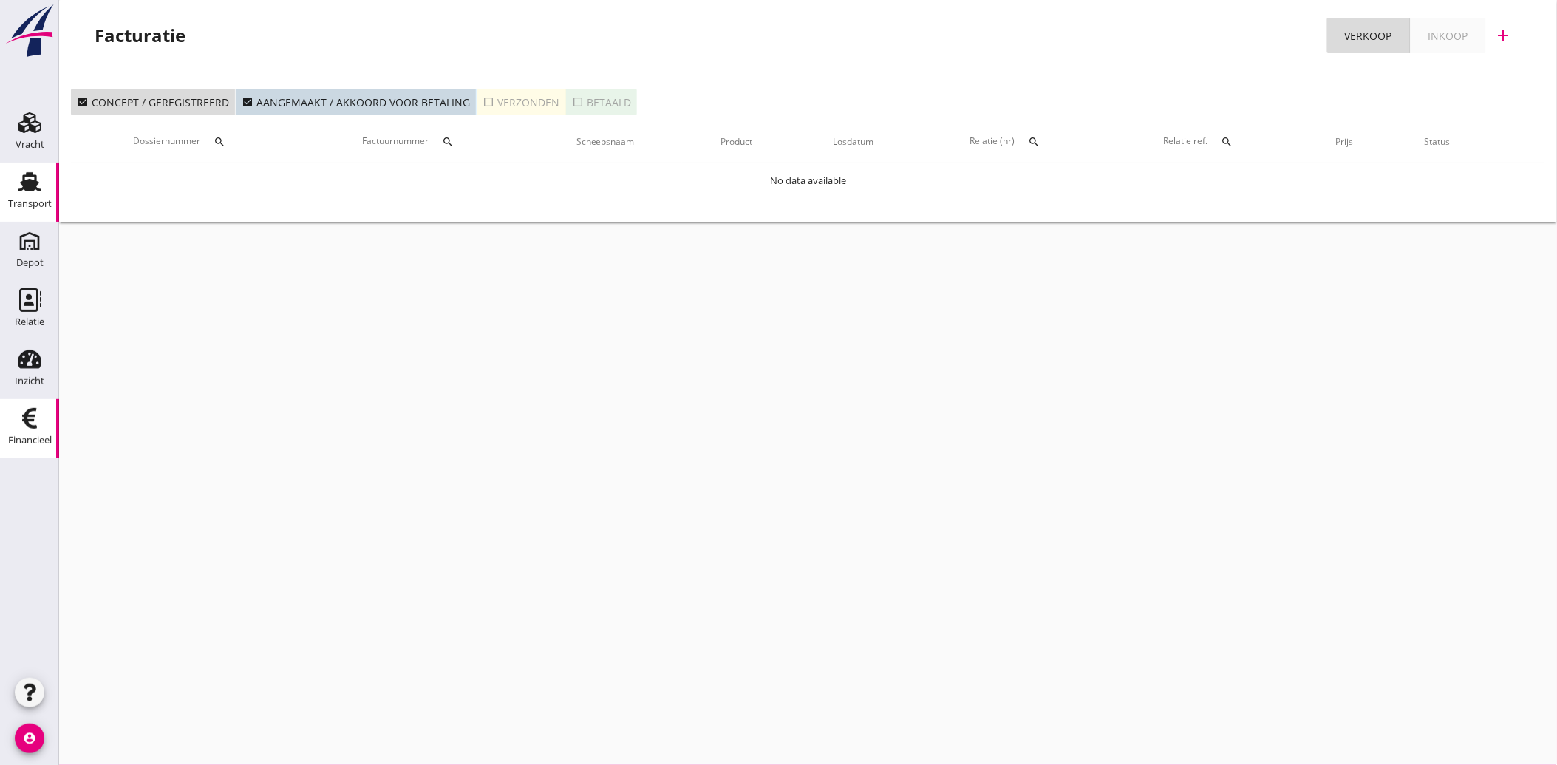
drag, startPoint x: 27, startPoint y: 194, endPoint x: 23, endPoint y: 211, distance: 18.1
click at [27, 194] on div "Transport" at bounding box center [30, 204] width 44 height 21
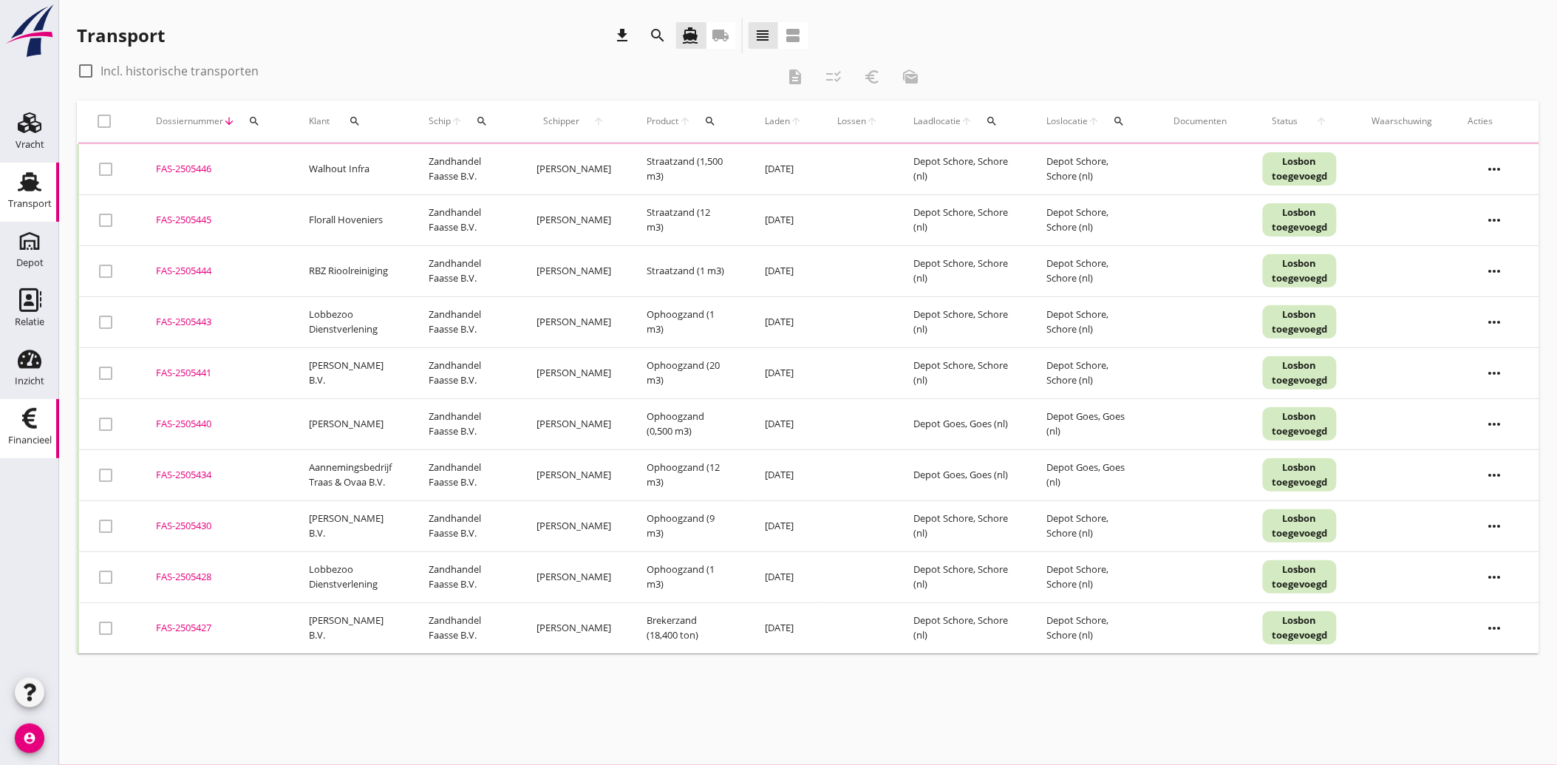
click at [46, 422] on div "Financieel" at bounding box center [29, 418] width 35 height 24
